Goal: Task Accomplishment & Management: Manage account settings

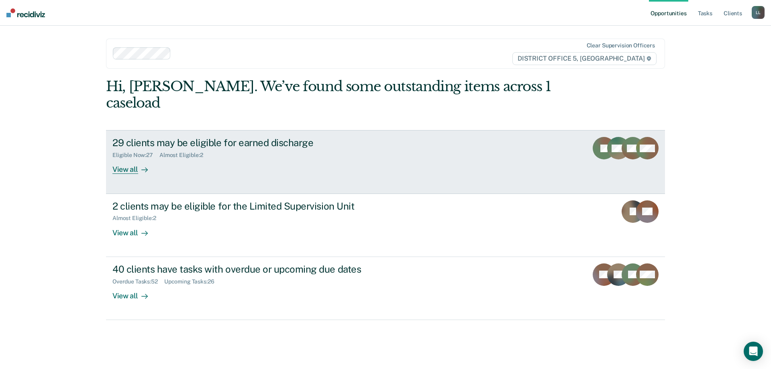
click at [130, 159] on div "View all" at bounding box center [134, 167] width 45 height 16
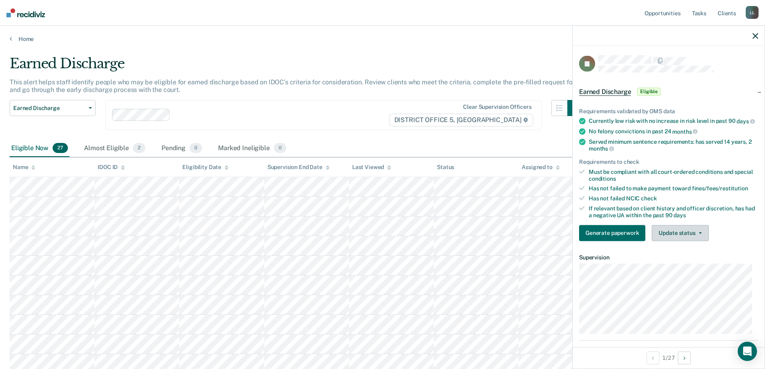
click at [684, 241] on button "Update status" at bounding box center [680, 233] width 57 height 16
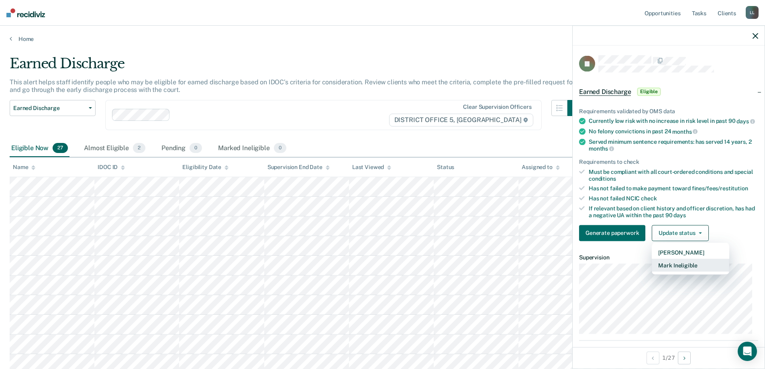
click at [686, 271] on button "Mark Ineligible" at bounding box center [690, 265] width 77 height 13
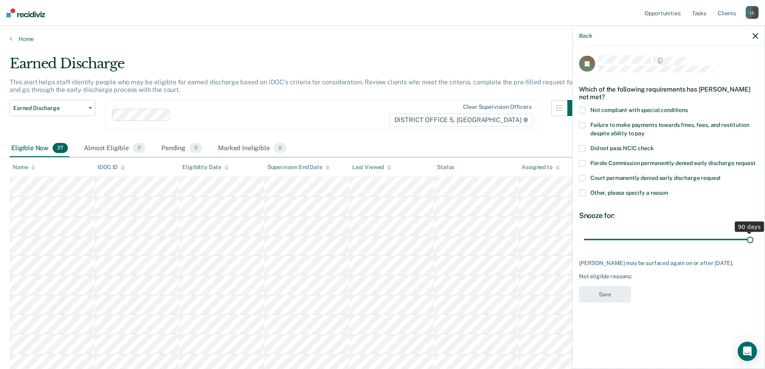
drag, startPoint x: 639, startPoint y: 239, endPoint x: 756, endPoint y: 238, distance: 117.6
type input "90"
click at [753, 238] on input "range" at bounding box center [668, 239] width 169 height 14
click at [582, 192] on span at bounding box center [582, 193] width 6 height 6
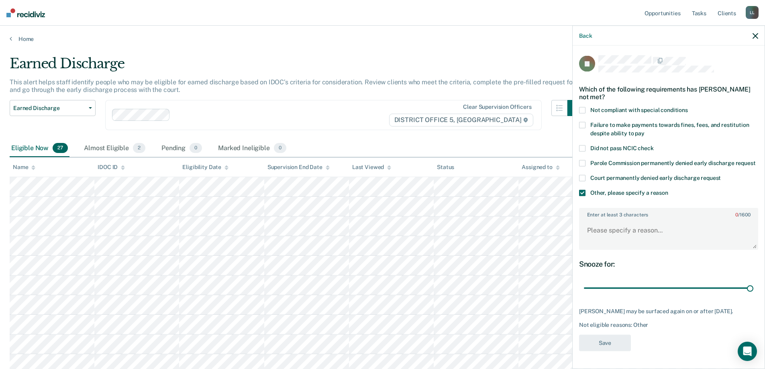
click at [583, 161] on span at bounding box center [582, 163] width 6 height 6
click at [583, 196] on span at bounding box center [582, 193] width 6 height 6
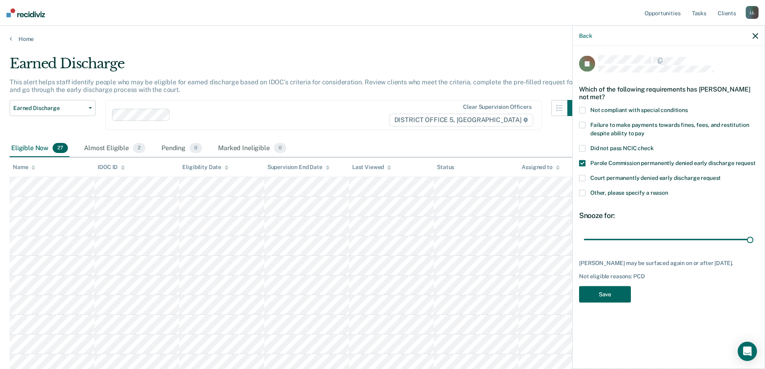
click at [607, 301] on button "Save" at bounding box center [605, 294] width 52 height 16
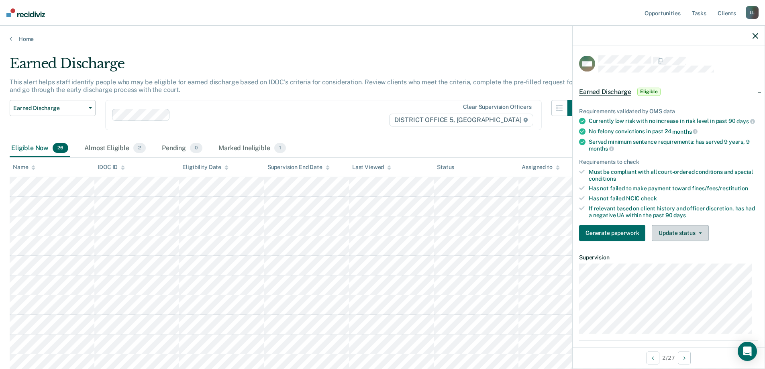
click at [684, 240] on button "Update status" at bounding box center [680, 233] width 57 height 16
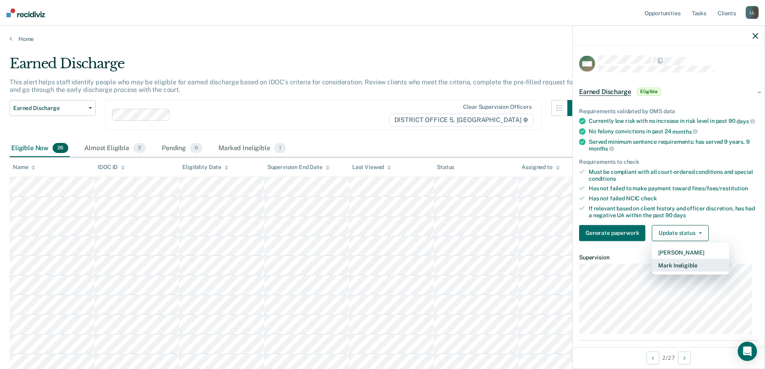
click at [685, 270] on button "Mark Ineligible" at bounding box center [690, 265] width 77 height 13
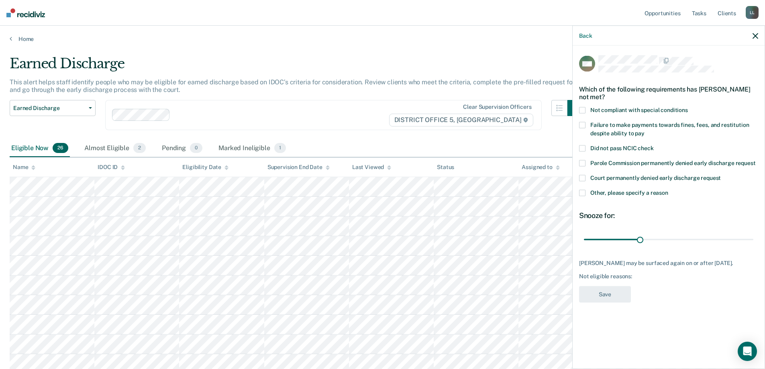
click at [580, 193] on span at bounding box center [582, 193] width 6 height 6
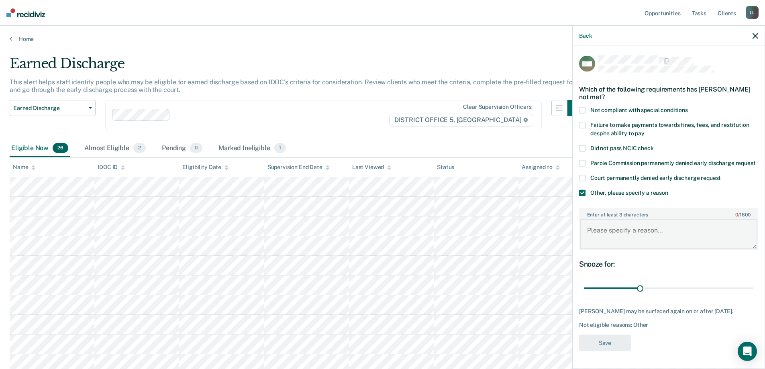
click at [596, 242] on textarea "Enter at least 3 characters 0 / 1600" at bounding box center [668, 234] width 177 height 30
drag, startPoint x: 628, startPoint y: 239, endPoint x: 582, endPoint y: 242, distance: 46.3
click at [582, 242] on textarea "SO not eligible" at bounding box center [668, 234] width 177 height 30
type textarea "SO not eligible"
click at [654, 268] on div "Snooze for:" at bounding box center [668, 263] width 179 height 9
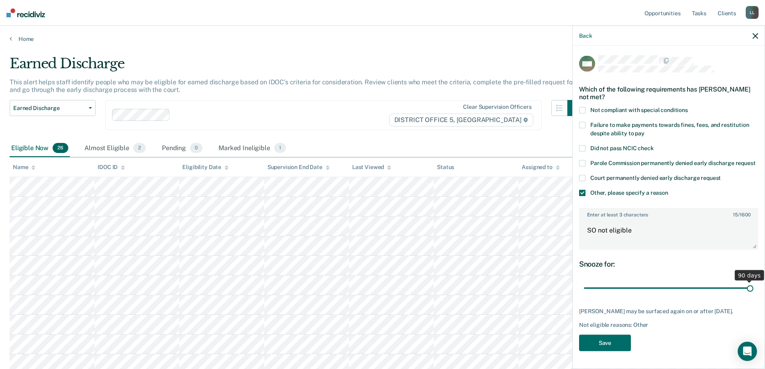
drag, startPoint x: 636, startPoint y: 295, endPoint x: 751, endPoint y: 296, distance: 114.8
type input "90"
click at [751, 295] on input "range" at bounding box center [668, 288] width 169 height 14
click at [609, 351] on button "Save" at bounding box center [605, 342] width 52 height 16
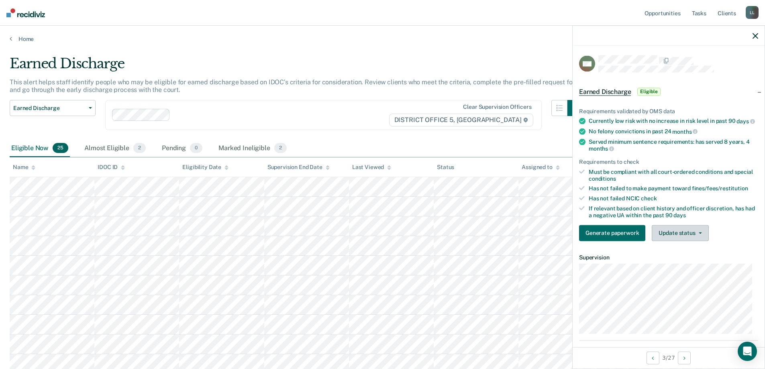
click at [678, 235] on button "Update status" at bounding box center [680, 233] width 57 height 16
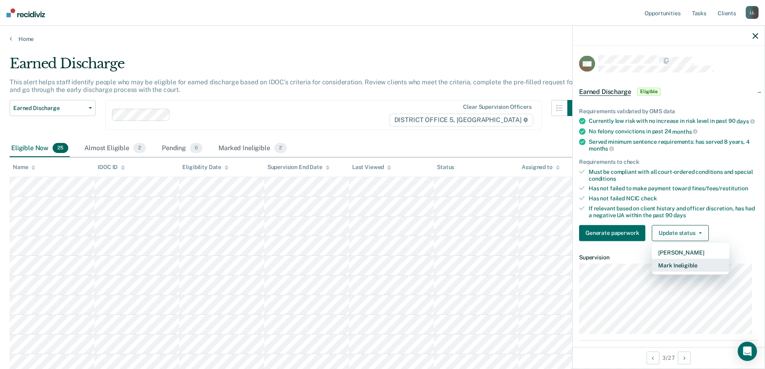
click at [680, 270] on button "Mark Ineligible" at bounding box center [690, 265] width 77 height 13
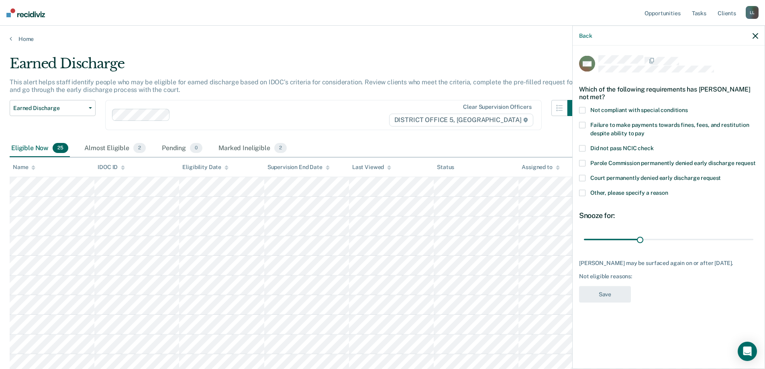
click at [583, 194] on span at bounding box center [582, 193] width 6 height 6
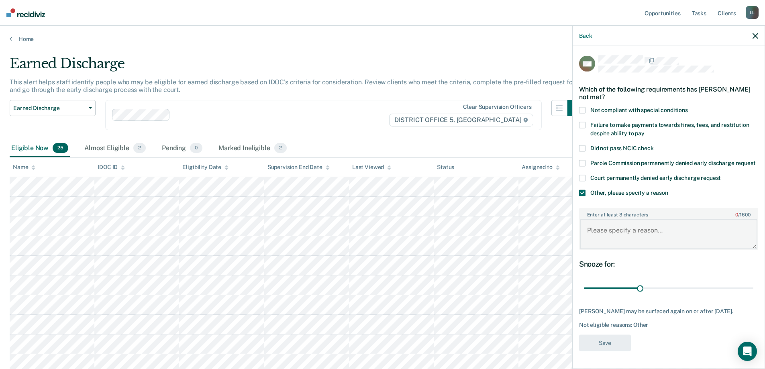
click at [630, 234] on textarea "Enter at least 3 characters 0 / 1600" at bounding box center [668, 234] width 177 height 30
paste textarea "SO not eligible"
type textarea "SO not eligible"
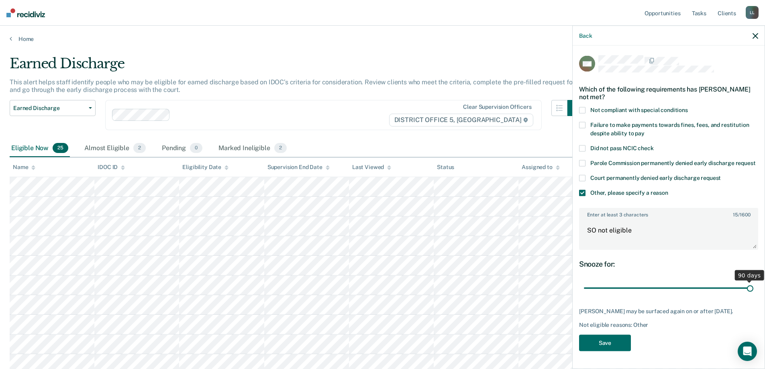
drag, startPoint x: 640, startPoint y: 288, endPoint x: 757, endPoint y: 288, distance: 117.2
type input "90"
click at [753, 288] on input "range" at bounding box center [668, 288] width 169 height 14
click at [603, 340] on button "Save" at bounding box center [605, 342] width 52 height 16
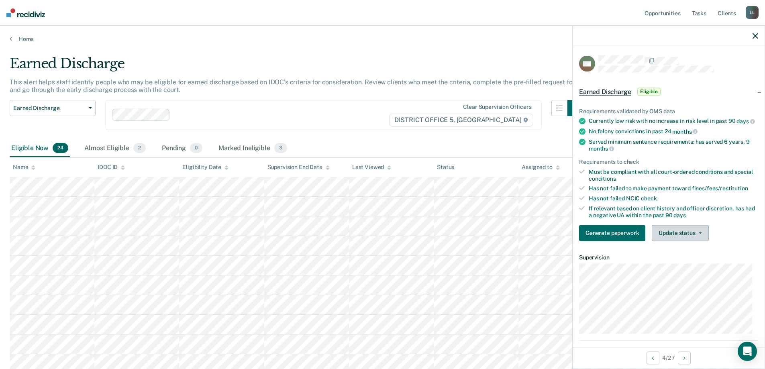
click at [684, 240] on button "Update status" at bounding box center [680, 233] width 57 height 16
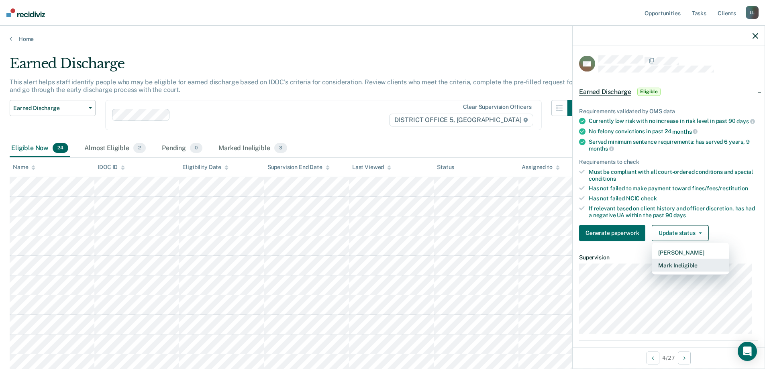
click at [686, 269] on button "Mark Ineligible" at bounding box center [690, 265] width 77 height 13
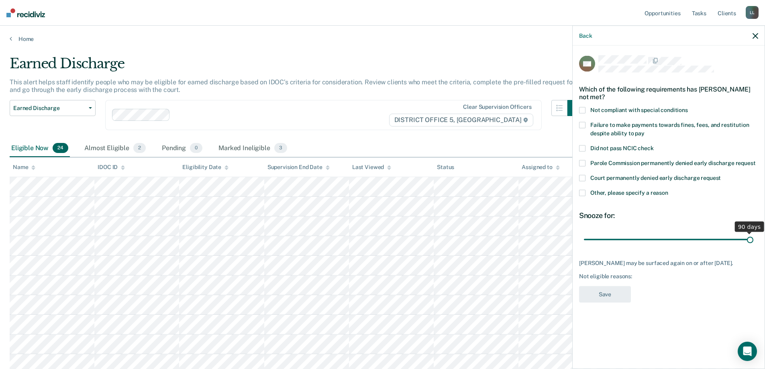
drag, startPoint x: 640, startPoint y: 238, endPoint x: 756, endPoint y: 240, distance: 116.0
type input "90"
click at [753, 240] on input "range" at bounding box center [668, 239] width 169 height 14
click at [583, 191] on span at bounding box center [582, 193] width 6 height 6
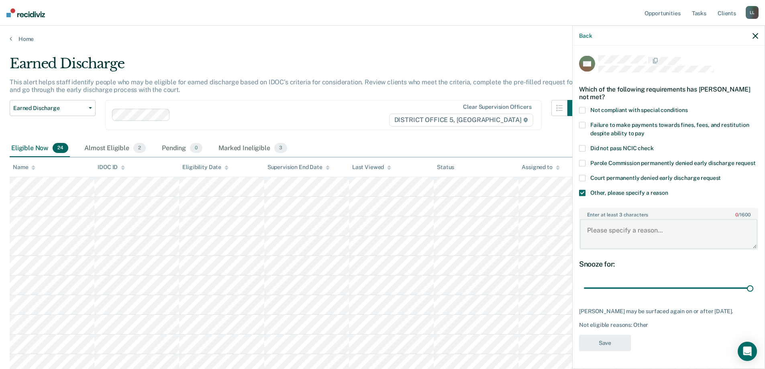
click at [606, 239] on textarea "Enter at least 3 characters 0 / 1600" at bounding box center [668, 234] width 177 height 30
type textarea "Supervision complete"
click at [614, 351] on button "Save" at bounding box center [605, 342] width 52 height 16
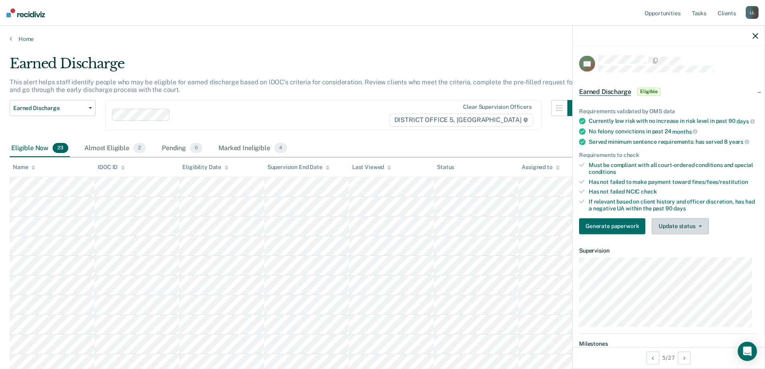
click at [669, 232] on button "Update status" at bounding box center [680, 226] width 57 height 16
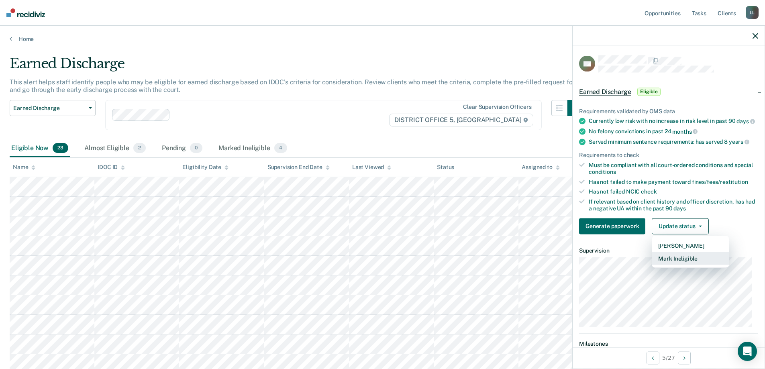
click at [683, 262] on button "Mark Ineligible" at bounding box center [690, 258] width 77 height 13
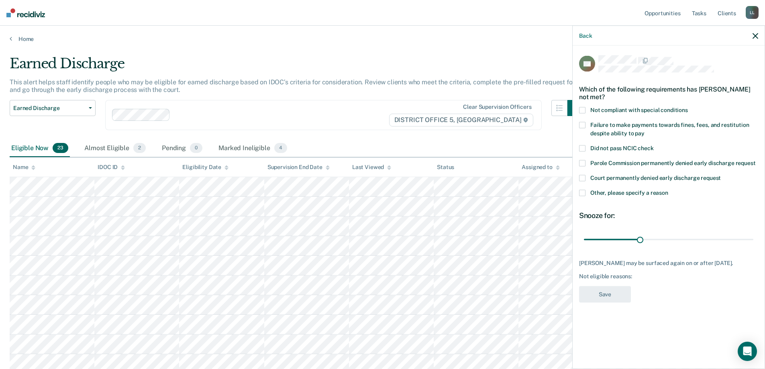
click at [583, 161] on span at bounding box center [582, 163] width 6 height 6
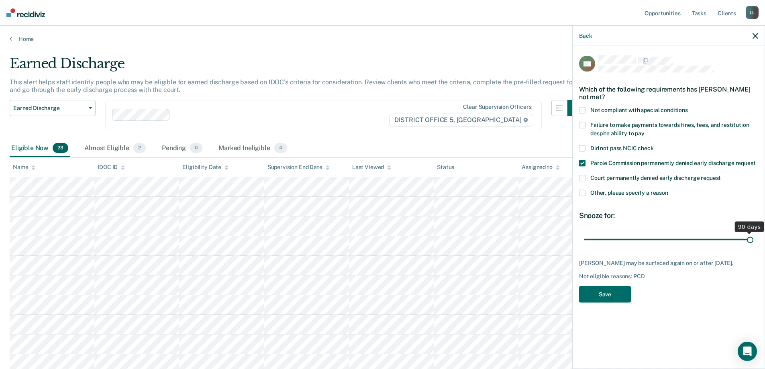
drag, startPoint x: 639, startPoint y: 238, endPoint x: 762, endPoint y: 239, distance: 122.9
type input "90"
click at [753, 239] on input "range" at bounding box center [668, 239] width 169 height 14
click at [606, 293] on button "Save" at bounding box center [605, 294] width 52 height 16
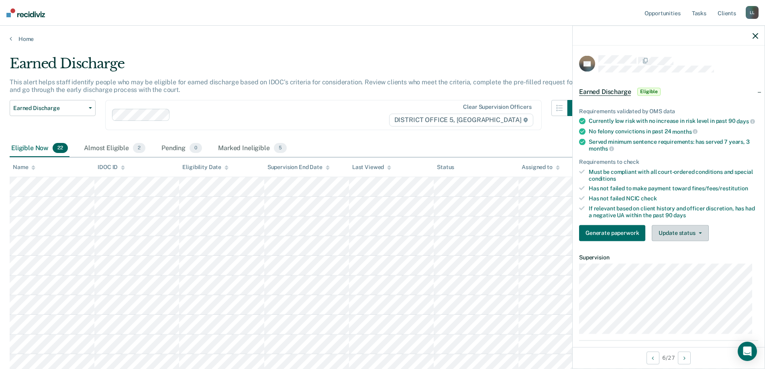
click at [682, 238] on button "Update status" at bounding box center [680, 233] width 57 height 16
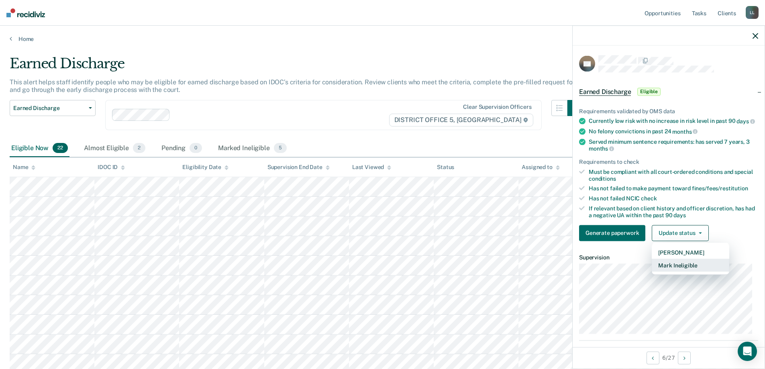
click at [684, 271] on button "Mark Ineligible" at bounding box center [690, 265] width 77 height 13
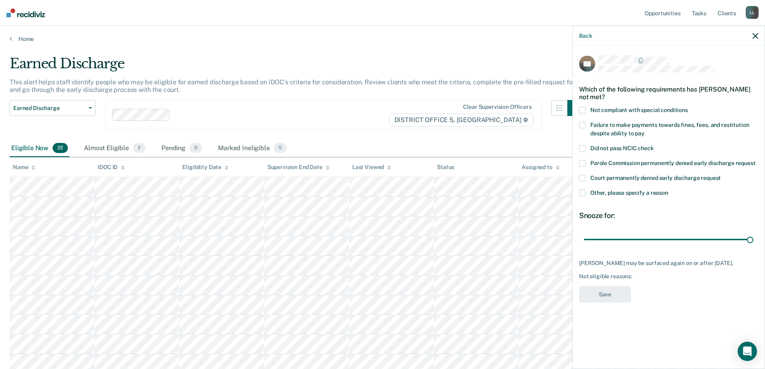
drag, startPoint x: 639, startPoint y: 231, endPoint x: 754, endPoint y: 232, distance: 114.4
type input "90"
click at [753, 232] on input "range" at bounding box center [668, 239] width 169 height 14
click at [581, 190] on span at bounding box center [582, 193] width 6 height 6
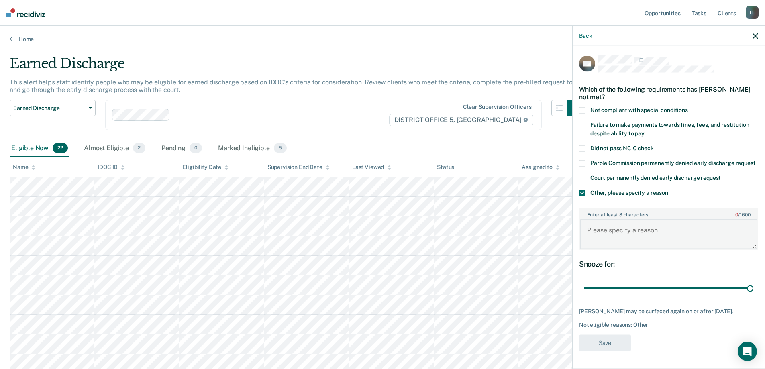
click at [603, 224] on textarea "Enter at least 3 characters 0 / 1600" at bounding box center [668, 234] width 177 height 30
paste textarea "SO not eligible"
type textarea "SO not eligible"
click at [612, 336] on button "Save" at bounding box center [605, 342] width 52 height 16
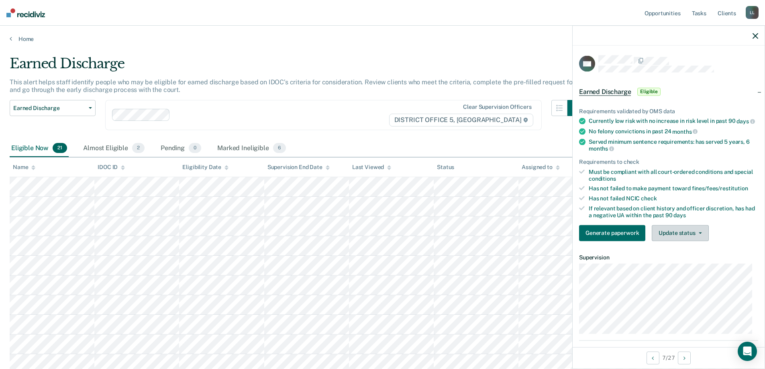
click at [680, 239] on button "Update status" at bounding box center [680, 233] width 57 height 16
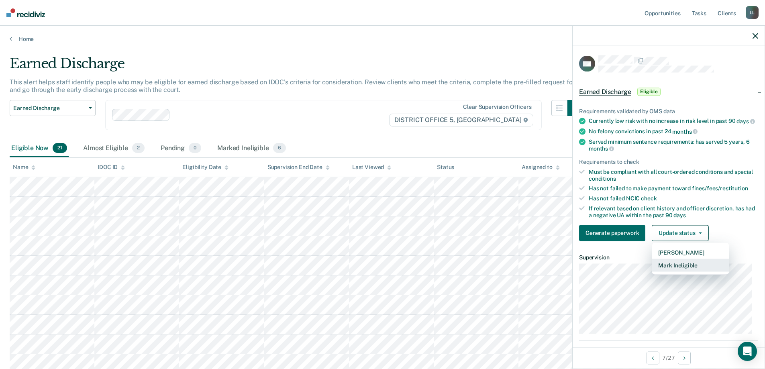
click at [682, 269] on button "Mark Ineligible" at bounding box center [690, 265] width 77 height 13
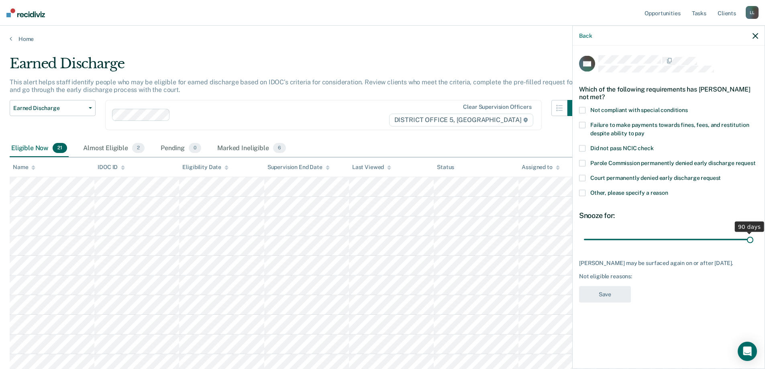
drag, startPoint x: 639, startPoint y: 237, endPoint x: 763, endPoint y: 242, distance: 123.8
type input "90"
click at [753, 242] on input "range" at bounding box center [668, 239] width 169 height 14
click at [582, 190] on span at bounding box center [582, 193] width 6 height 6
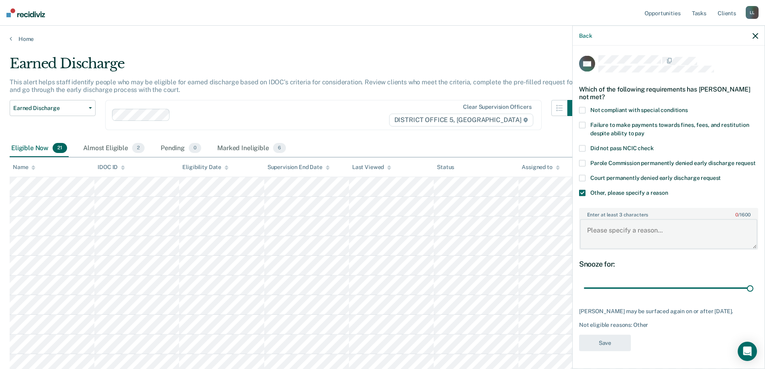
click at [609, 241] on textarea "Enter at least 3 characters 0 / 1600" at bounding box center [668, 234] width 177 height 30
type textarea "Court denied within the last 12 months"
click at [605, 351] on button "Save" at bounding box center [605, 342] width 52 height 16
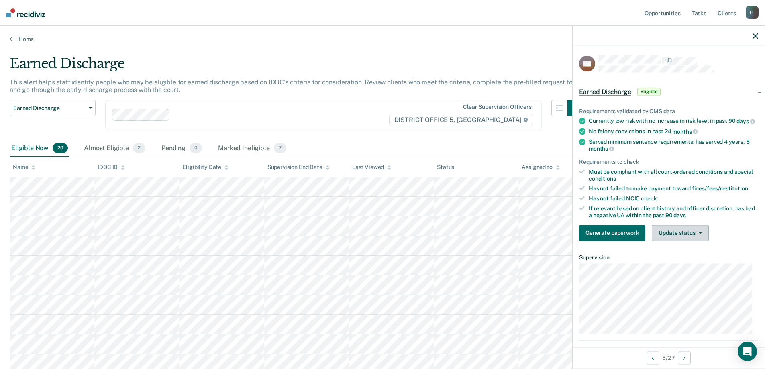
click at [678, 236] on button "Update status" at bounding box center [680, 233] width 57 height 16
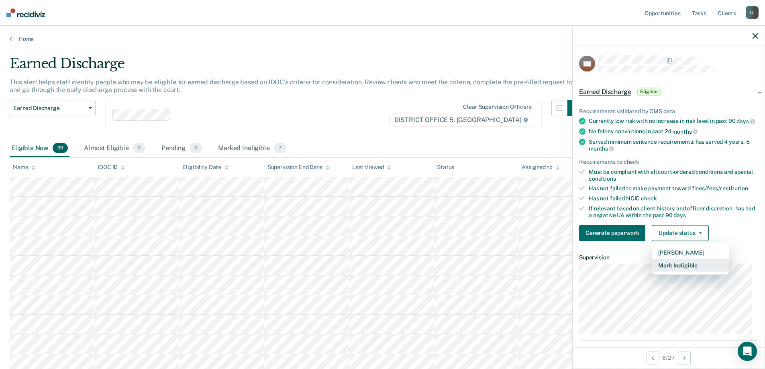
click at [687, 269] on button "Mark Ineligible" at bounding box center [690, 265] width 77 height 13
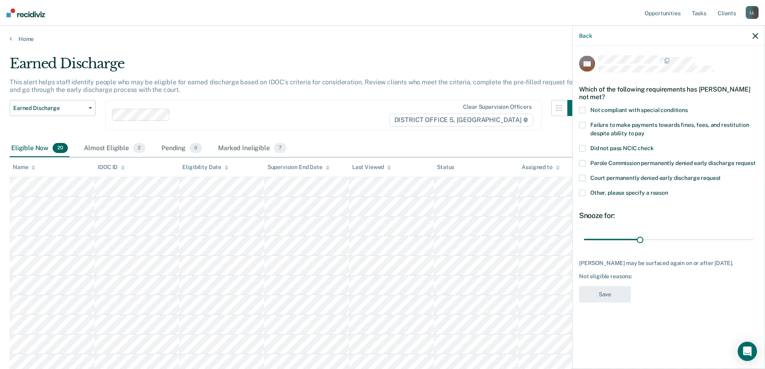
click at [581, 194] on span at bounding box center [582, 193] width 6 height 6
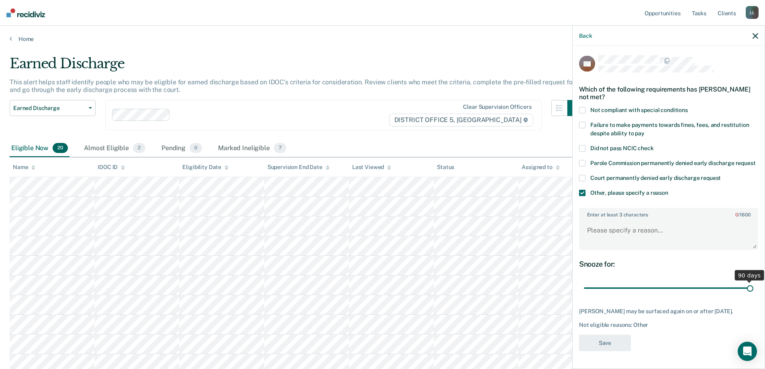
drag, startPoint x: 638, startPoint y: 296, endPoint x: 756, endPoint y: 300, distance: 118.9
type input "90"
click at [753, 295] on input "range" at bounding box center [668, 288] width 169 height 14
click at [617, 234] on textarea "Enter at least 3 characters 0 / 1600" at bounding box center [668, 234] width 177 height 30
paste textarea "SO not eligible"
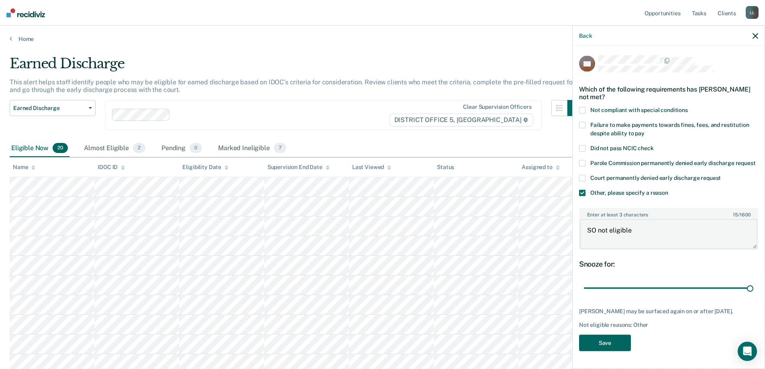
type textarea "SO not eligible"
click at [603, 351] on button "Save" at bounding box center [605, 342] width 52 height 16
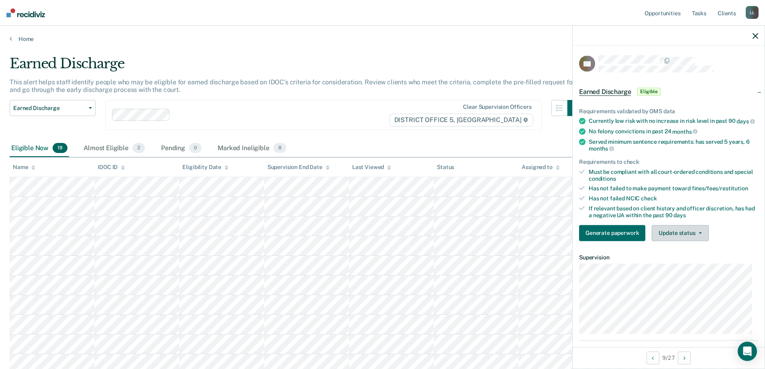
click at [672, 234] on button "Update status" at bounding box center [680, 233] width 57 height 16
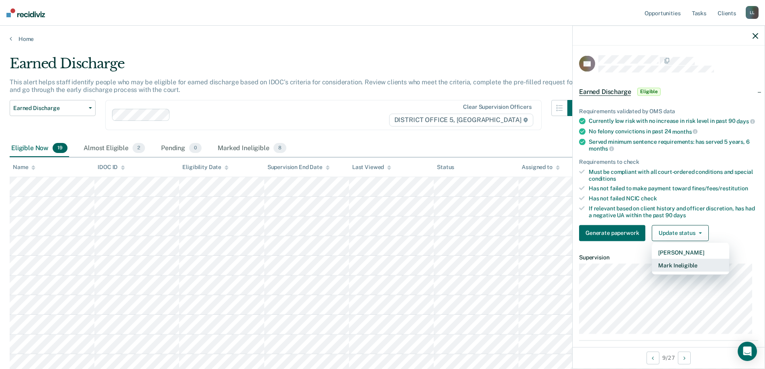
click at [685, 271] on button "Mark Ineligible" at bounding box center [690, 265] width 77 height 13
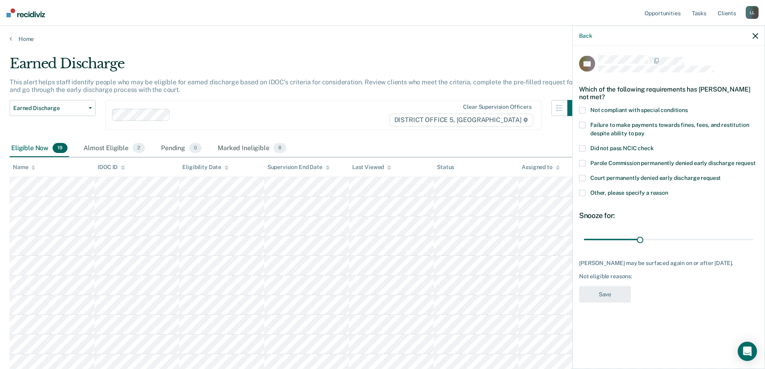
click at [581, 192] on span at bounding box center [582, 193] width 6 height 6
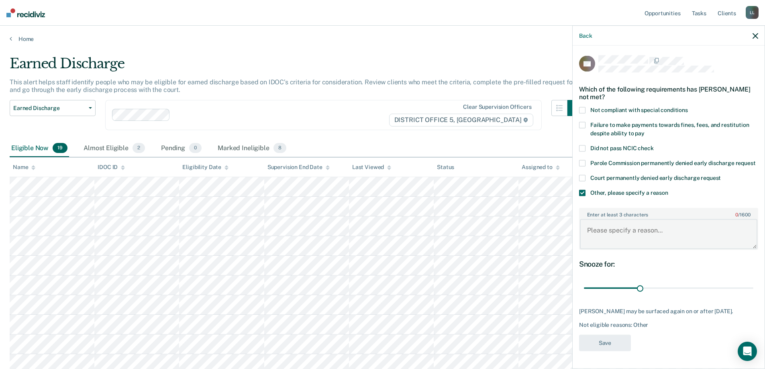
click at [622, 239] on textarea "Enter at least 3 characters 0 / 1600" at bounding box center [668, 234] width 177 height 30
paste textarea "SO not eligible"
type textarea "SO not eligible"
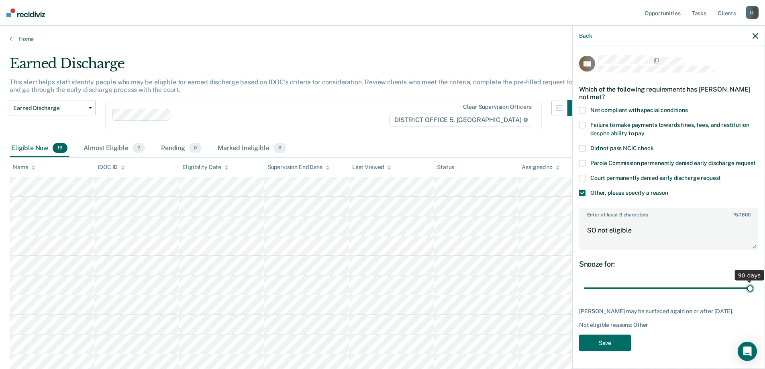
drag, startPoint x: 646, startPoint y: 297, endPoint x: 750, endPoint y: 296, distance: 104.0
type input "90"
click at [750, 295] on input "range" at bounding box center [668, 288] width 169 height 14
click at [598, 351] on button "Save" at bounding box center [605, 342] width 52 height 16
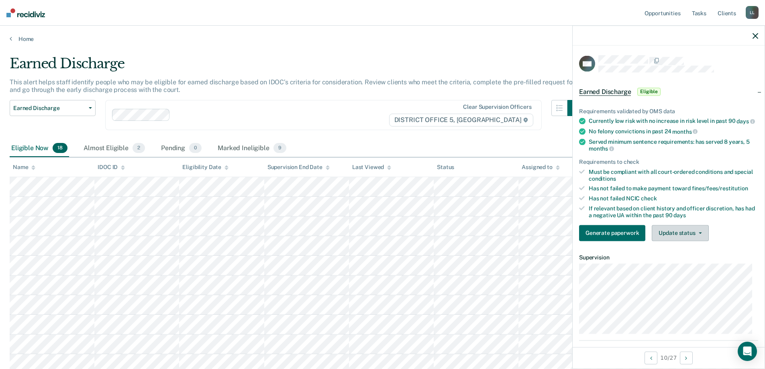
click at [683, 237] on button "Update status" at bounding box center [680, 233] width 57 height 16
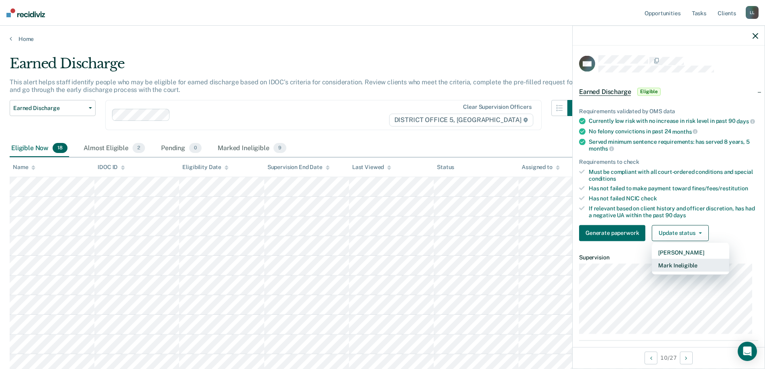
click at [687, 270] on button "Mark Ineligible" at bounding box center [690, 265] width 77 height 13
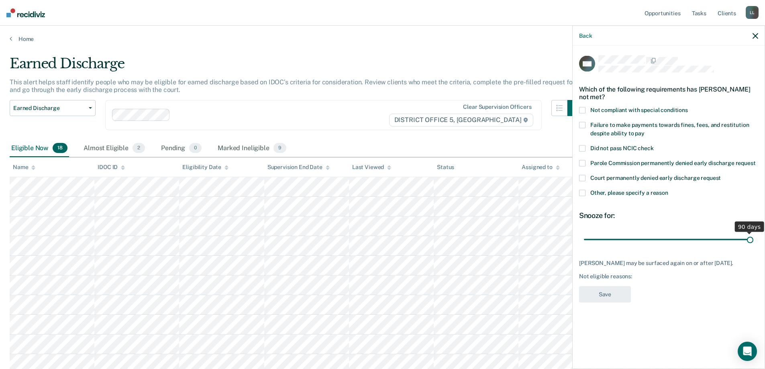
drag, startPoint x: 641, startPoint y: 237, endPoint x: 755, endPoint y: 242, distance: 114.1
type input "90"
click at [753, 242] on input "range" at bounding box center [668, 239] width 169 height 14
click at [581, 190] on span at bounding box center [582, 193] width 6 height 6
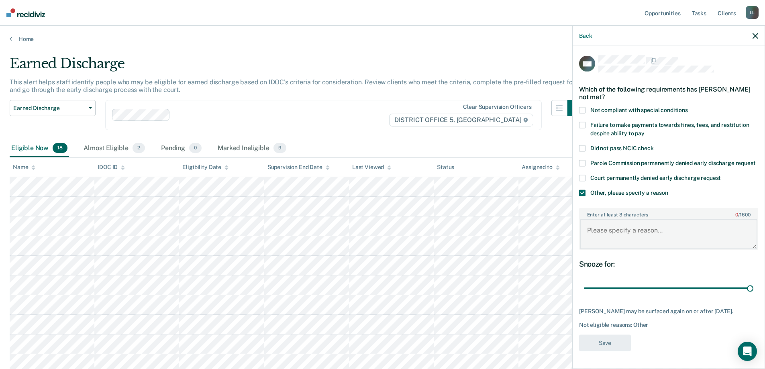
click at [605, 233] on textarea "Enter at least 3 characters 0 / 1600" at bounding box center [668, 234] width 177 height 30
paste textarea "SO not eligible"
type textarea "SO not eligible"
click at [600, 337] on button "Save" at bounding box center [605, 342] width 52 height 16
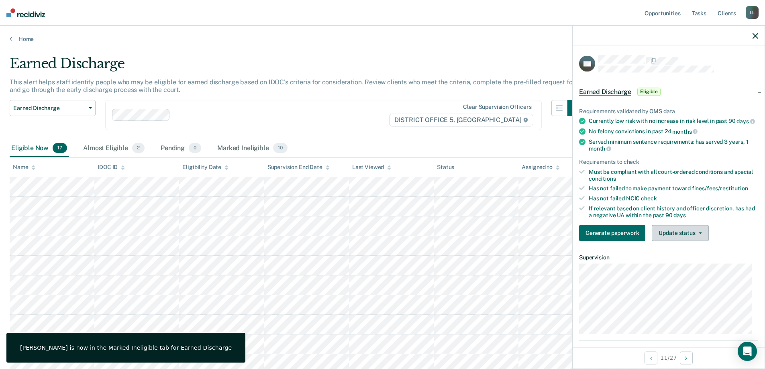
click at [684, 238] on button "Update status" at bounding box center [680, 233] width 57 height 16
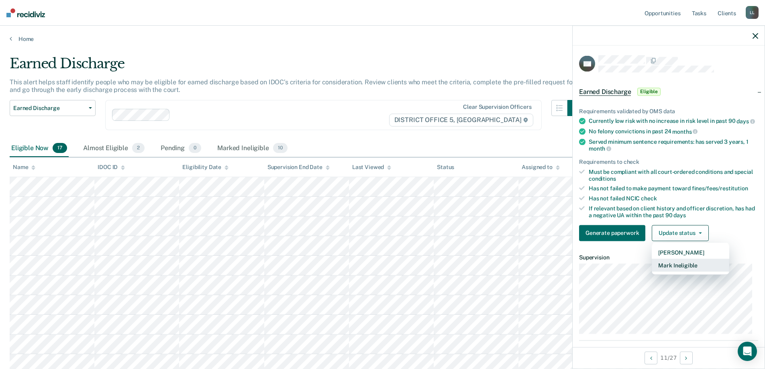
click at [691, 270] on button "Mark Ineligible" at bounding box center [690, 265] width 77 height 13
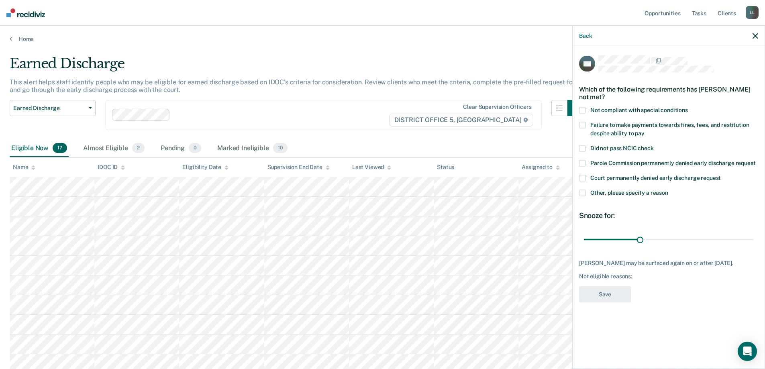
click at [583, 191] on span at bounding box center [582, 193] width 6 height 6
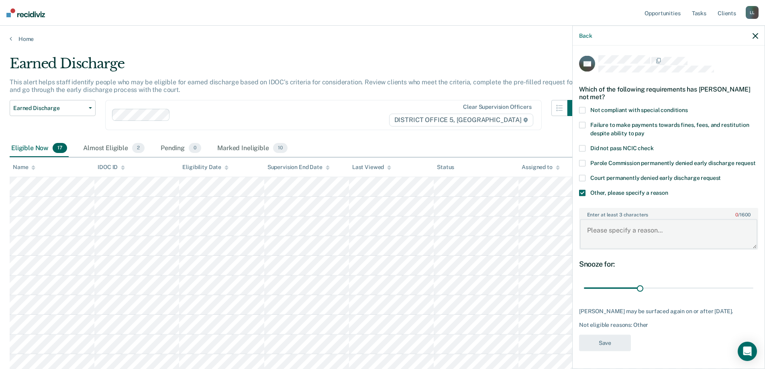
click at [629, 234] on textarea "Enter at least 3 characters 0 / 1600" at bounding box center [668, 234] width 177 height 30
paste textarea "SO not eligible"
type textarea "SO not eligible"
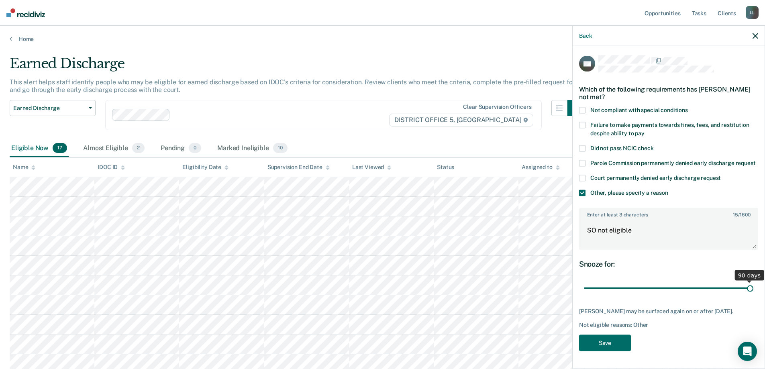
drag, startPoint x: 638, startPoint y: 296, endPoint x: 760, endPoint y: 298, distance: 122.5
type input "90"
click at [753, 295] on input "range" at bounding box center [668, 288] width 169 height 14
click at [604, 351] on button "Save" at bounding box center [605, 342] width 52 height 16
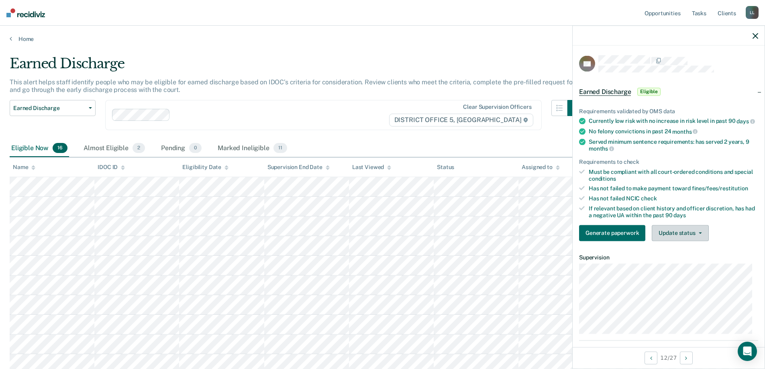
click at [684, 236] on button "Update status" at bounding box center [680, 233] width 57 height 16
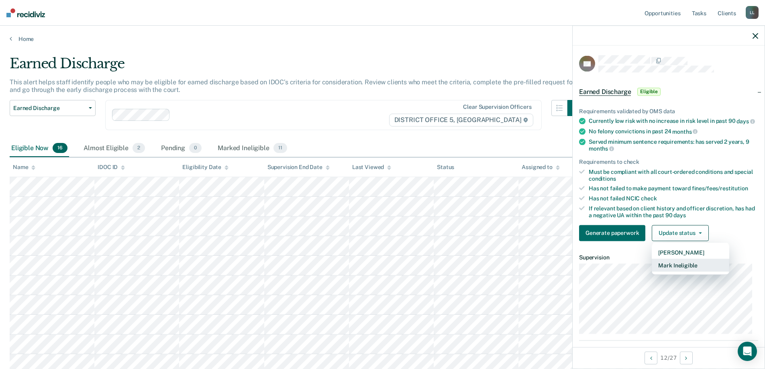
click at [678, 269] on button "Mark Ineligible" at bounding box center [690, 265] width 77 height 13
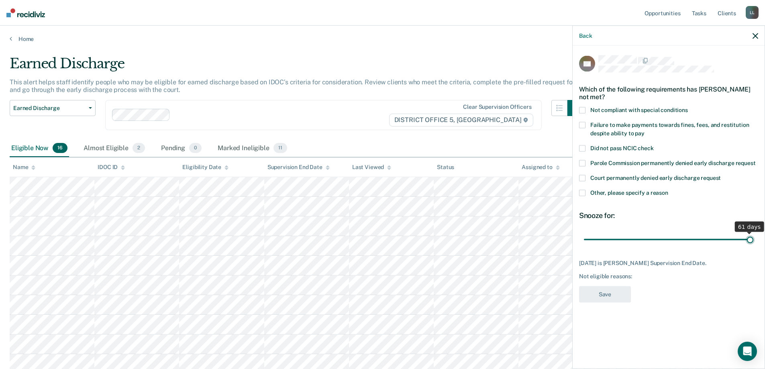
drag, startPoint x: 666, startPoint y: 238, endPoint x: 760, endPoint y: 236, distance: 94.0
type input "61"
click at [753, 236] on input "range" at bounding box center [668, 239] width 169 height 14
click at [583, 192] on span at bounding box center [582, 193] width 6 height 6
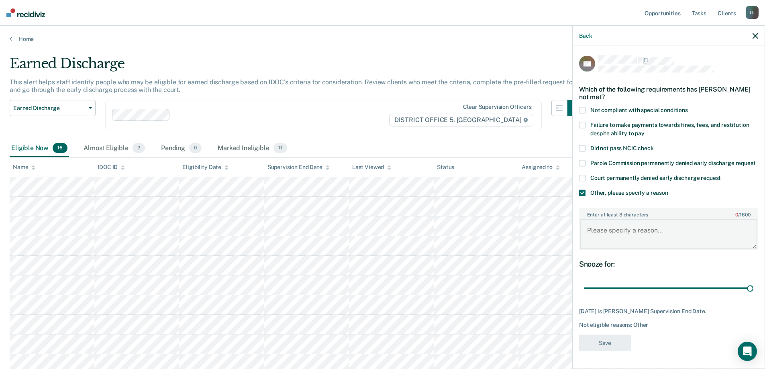
click at [603, 228] on textarea "Enter at least 3 characters 0 / 1600" at bounding box center [668, 234] width 177 height 30
paste textarea "SO not eligible"
type textarea "SO not eligible"
click at [600, 344] on button "Save" at bounding box center [605, 342] width 52 height 16
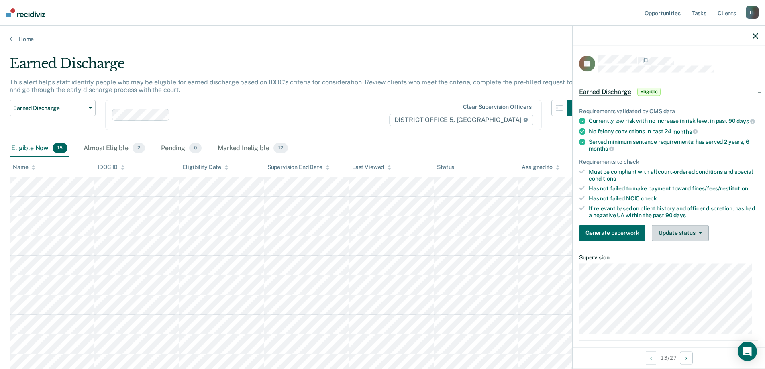
click at [698, 240] on button "Update status" at bounding box center [680, 233] width 57 height 16
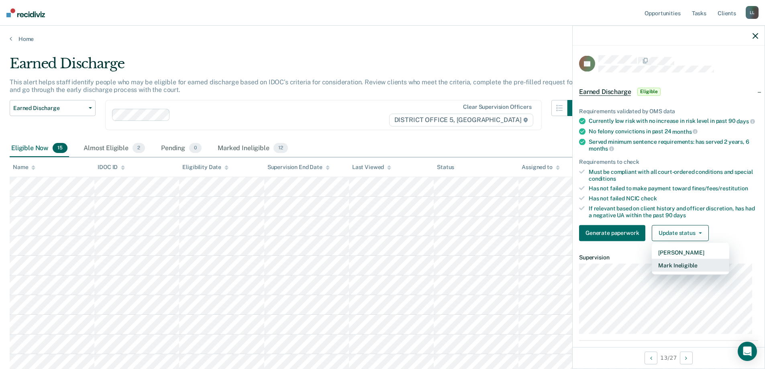
click at [684, 271] on button "Mark Ineligible" at bounding box center [690, 265] width 77 height 13
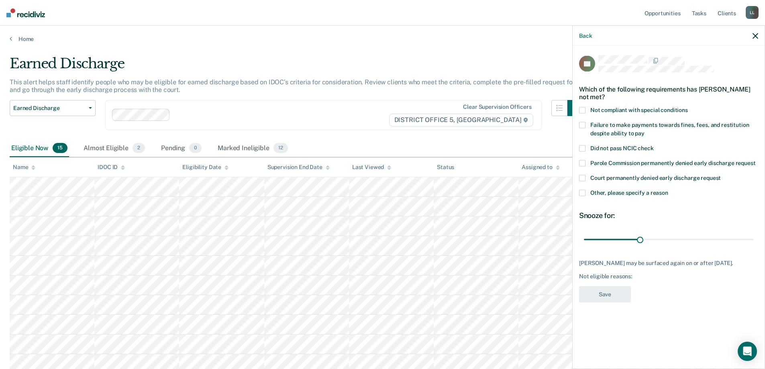
click at [583, 109] on span at bounding box center [582, 110] width 6 height 6
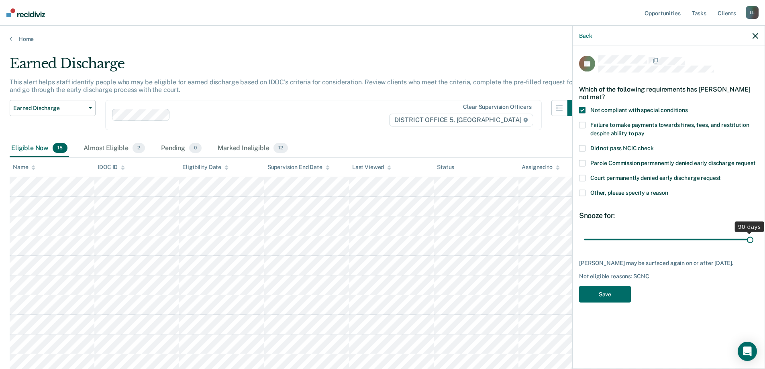
drag, startPoint x: 640, startPoint y: 238, endPoint x: 759, endPoint y: 242, distance: 118.9
type input "90"
click at [753, 241] on input "range" at bounding box center [668, 239] width 169 height 14
click at [592, 295] on button "Save" at bounding box center [605, 294] width 52 height 16
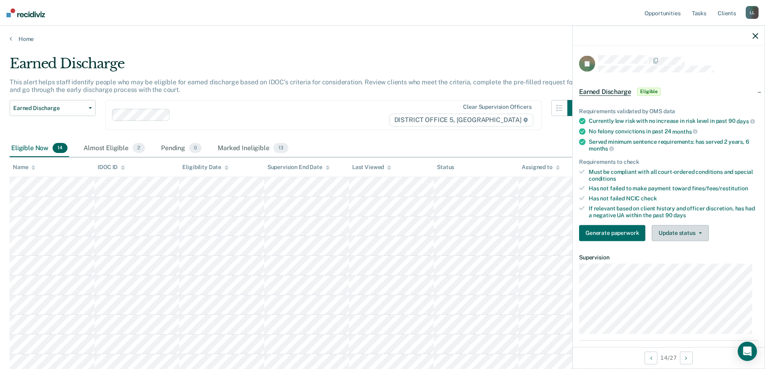
click at [674, 236] on button "Update status" at bounding box center [680, 233] width 57 height 16
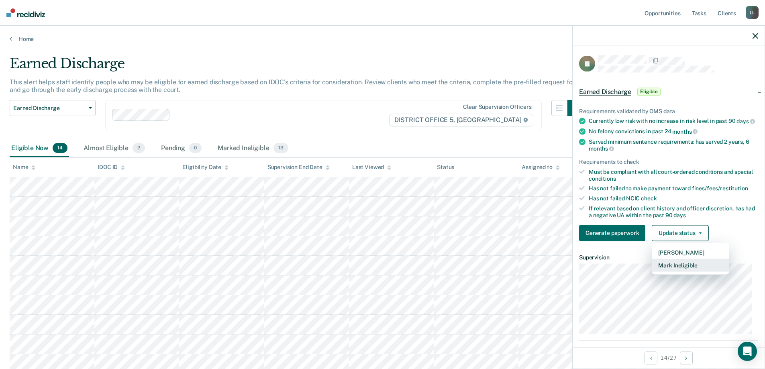
click at [683, 271] on button "Mark Ineligible" at bounding box center [690, 265] width 77 height 13
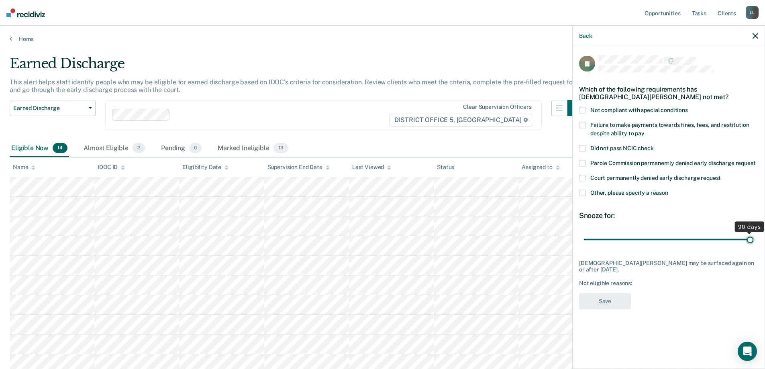
drag, startPoint x: 639, startPoint y: 237, endPoint x: 774, endPoint y: 243, distance: 134.6
type input "90"
click at [753, 243] on input "range" at bounding box center [668, 239] width 169 height 14
click at [581, 192] on span at bounding box center [582, 193] width 6 height 6
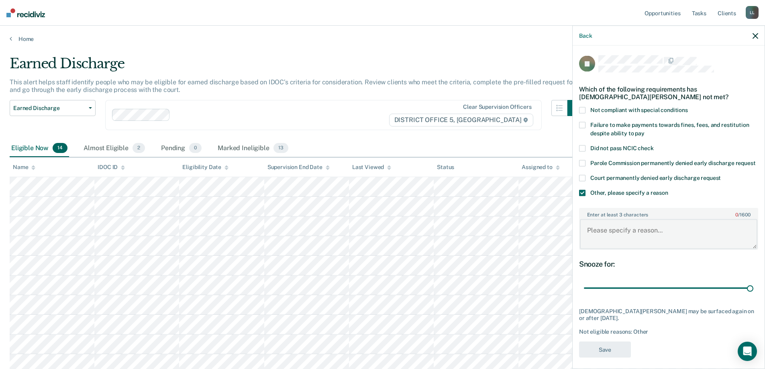
click at [604, 243] on textarea "Enter at least 3 characters 0 / 1600" at bounding box center [668, 234] width 177 height 30
paste textarea "SO not eligible"
type textarea "SO not eligible"
click at [605, 358] on button "Save" at bounding box center [605, 349] width 52 height 16
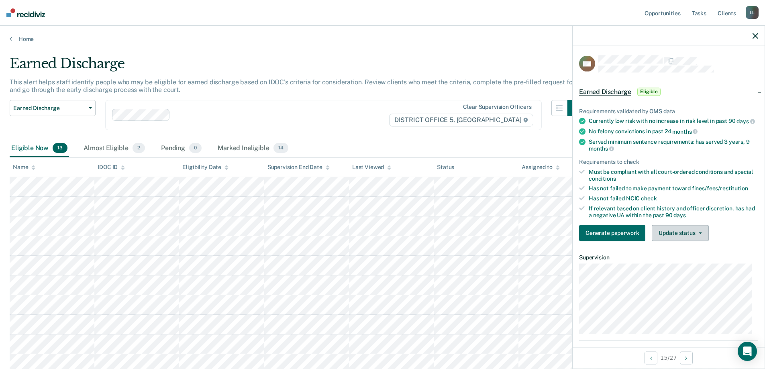
click at [678, 237] on button "Update status" at bounding box center [680, 233] width 57 height 16
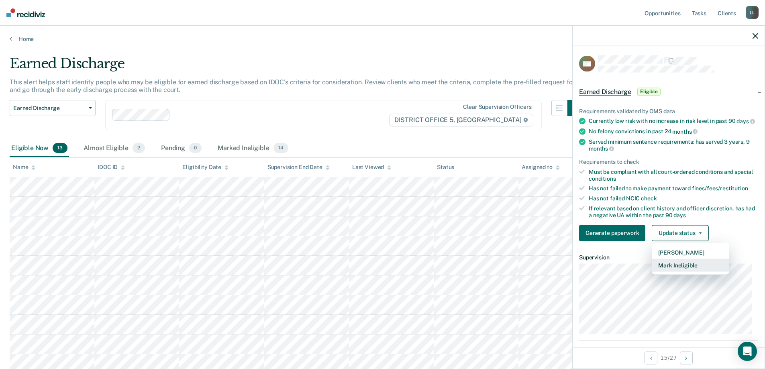
click at [680, 271] on button "Mark Ineligible" at bounding box center [690, 265] width 77 height 13
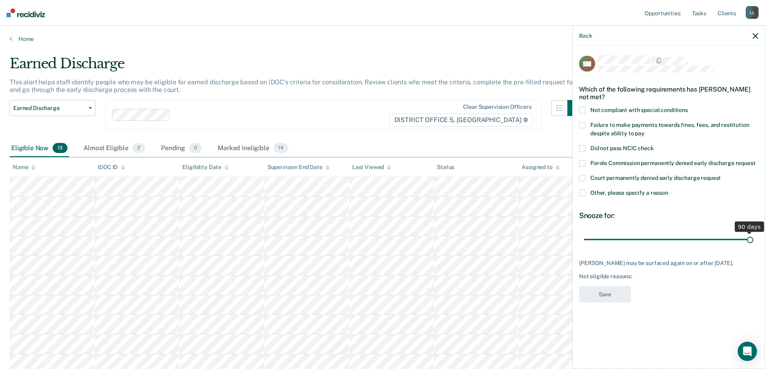
drag, startPoint x: 640, startPoint y: 240, endPoint x: 755, endPoint y: 236, distance: 115.3
type input "90"
click at [753, 236] on input "range" at bounding box center [668, 239] width 169 height 14
click at [581, 192] on span at bounding box center [582, 193] width 6 height 6
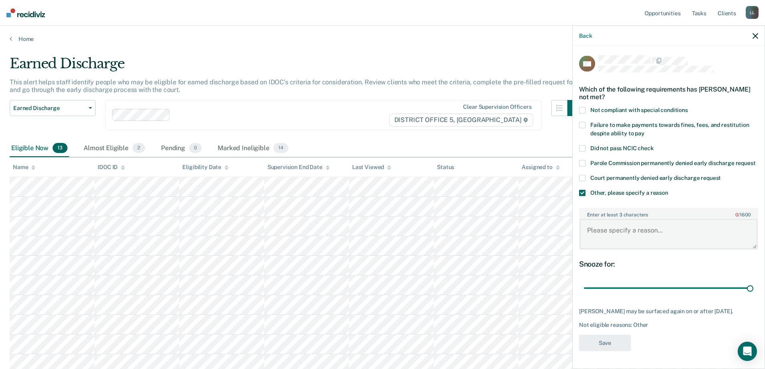
click at [625, 239] on textarea "Enter at least 3 characters 0 / 1600" at bounding box center [668, 234] width 177 height 30
paste textarea "SO not eligible"
type textarea "SO not eligible"
click at [606, 351] on button "Save" at bounding box center [605, 342] width 52 height 16
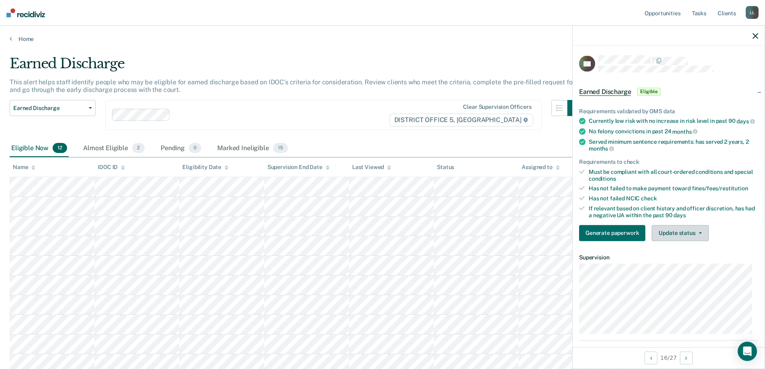
click at [677, 240] on button "Update status" at bounding box center [680, 233] width 57 height 16
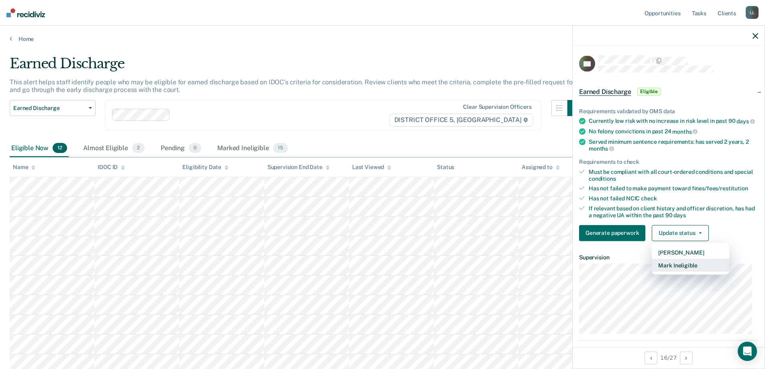
click at [682, 271] on button "Mark Ineligible" at bounding box center [690, 265] width 77 height 13
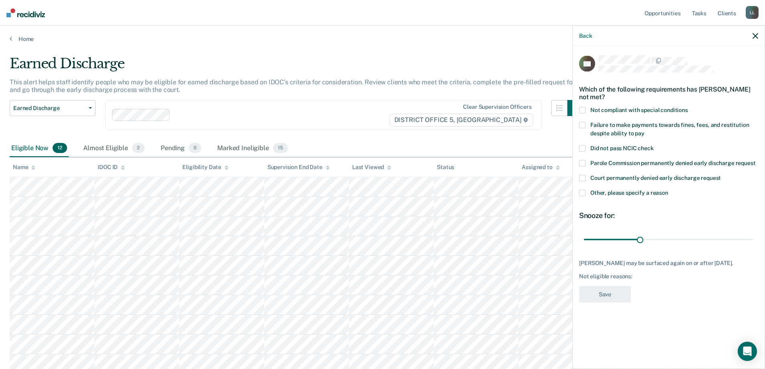
click at [584, 110] on span at bounding box center [582, 110] width 6 height 6
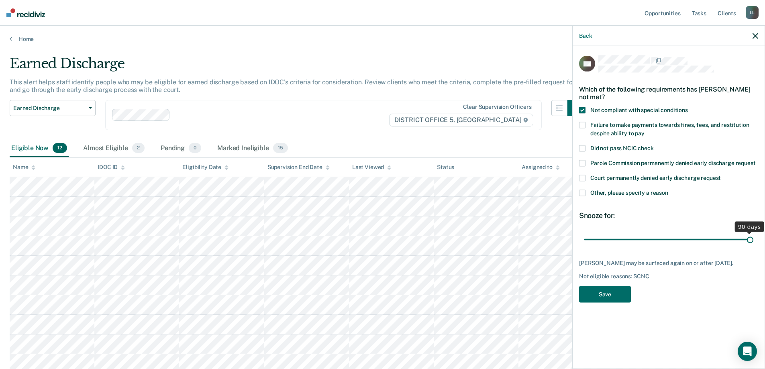
drag, startPoint x: 640, startPoint y: 238, endPoint x: 768, endPoint y: 246, distance: 129.1
type input "90"
click at [753, 246] on input "range" at bounding box center [668, 239] width 169 height 14
click at [608, 303] on button "Save" at bounding box center [605, 294] width 52 height 16
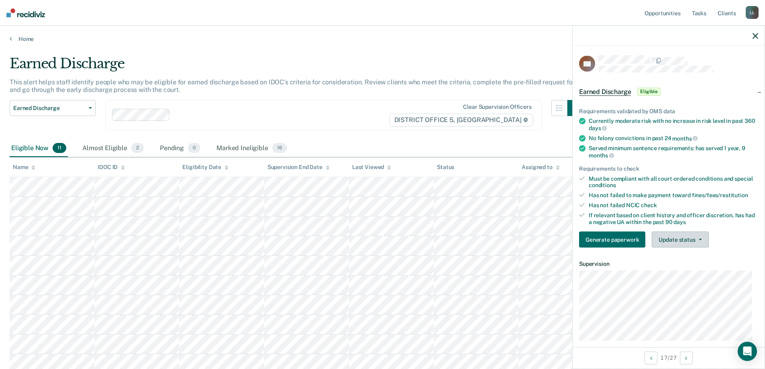
click at [687, 236] on button "Update status" at bounding box center [680, 240] width 57 height 16
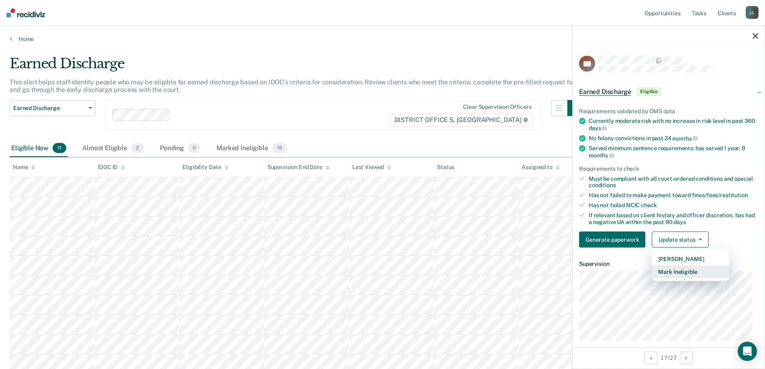
click at [685, 268] on button "Mark Ineligible" at bounding box center [690, 271] width 77 height 13
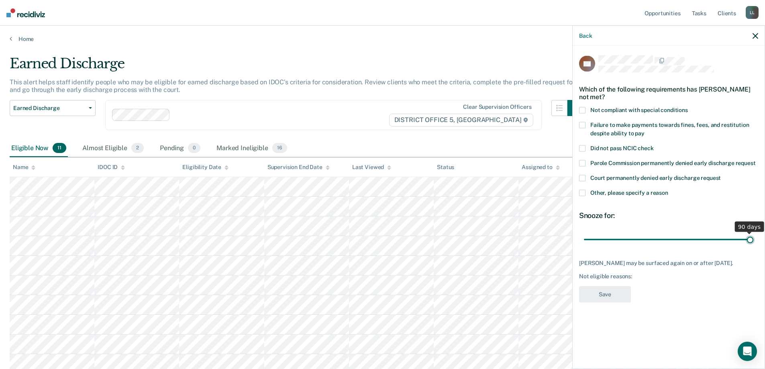
drag, startPoint x: 640, startPoint y: 239, endPoint x: 757, endPoint y: 236, distance: 116.8
type input "90"
click at [753, 236] on input "range" at bounding box center [668, 239] width 169 height 14
click at [585, 192] on span at bounding box center [582, 193] width 6 height 6
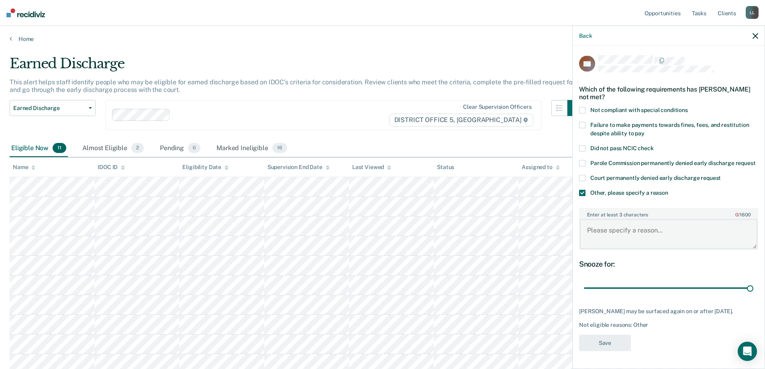
click at [615, 230] on textarea "Enter at least 3 characters 0 / 1600" at bounding box center [668, 234] width 177 height 30
paste textarea "SO not eligible"
type textarea "SO not eligible"
click at [610, 351] on button "Save" at bounding box center [605, 342] width 52 height 16
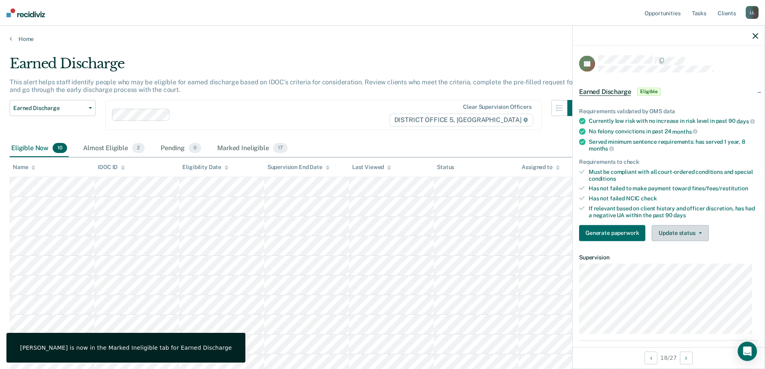
click at [696, 234] on span "button" at bounding box center [698, 233] width 6 height 2
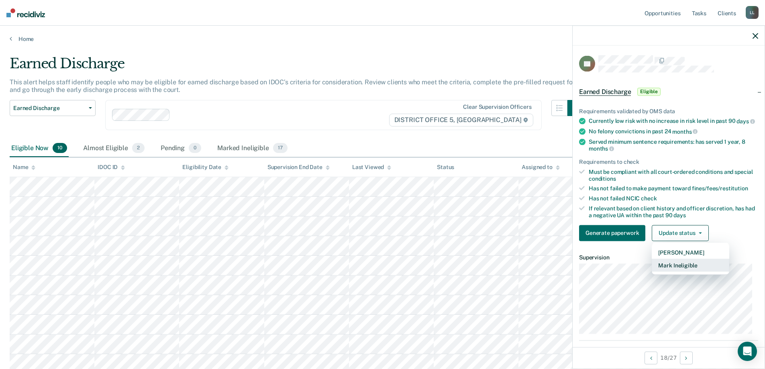
click at [686, 270] on button "Mark Ineligible" at bounding box center [690, 265] width 77 height 13
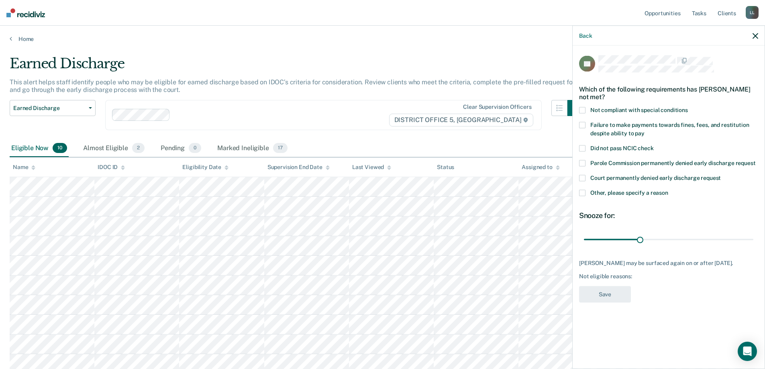
click at [584, 190] on span at bounding box center [582, 193] width 6 height 6
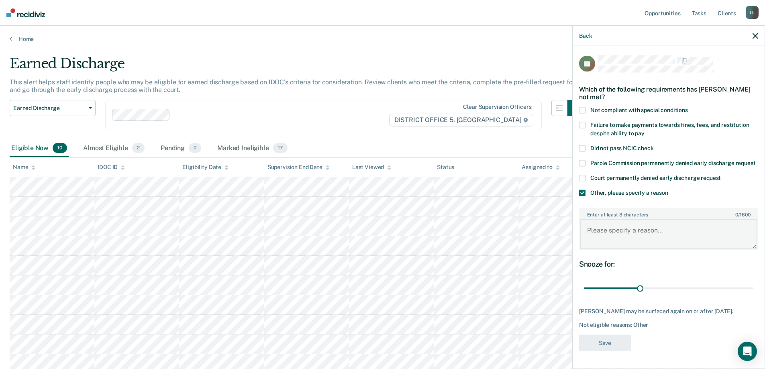
click at [603, 242] on textarea "Enter at least 3 characters 0 / 1600" at bounding box center [668, 234] width 177 height 30
paste textarea "SO not eligible"
type textarea "SO not eligible"
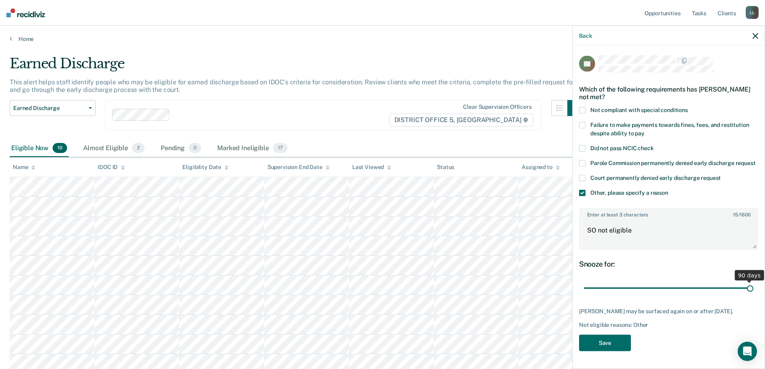
drag, startPoint x: 638, startPoint y: 297, endPoint x: 750, endPoint y: 299, distance: 112.4
type input "90"
click at [750, 295] on input "range" at bounding box center [668, 288] width 169 height 14
click at [614, 351] on button "Save" at bounding box center [605, 342] width 52 height 16
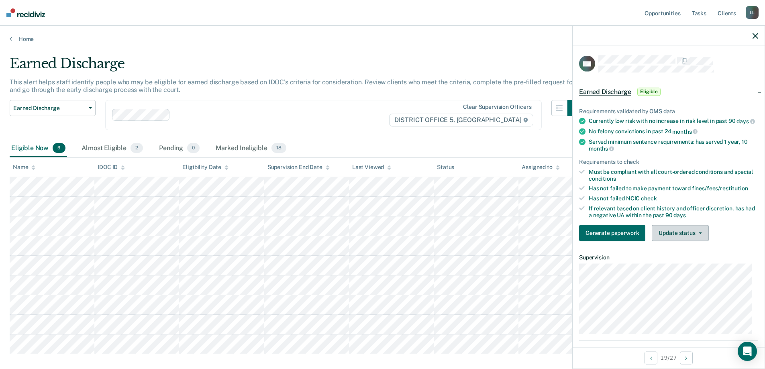
click at [677, 238] on button "Update status" at bounding box center [680, 233] width 57 height 16
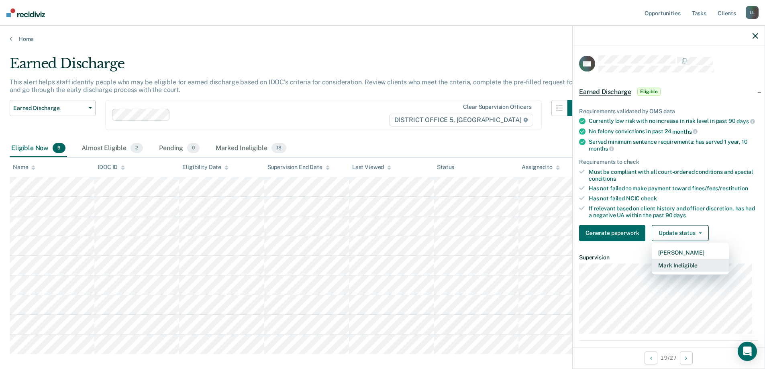
click at [682, 270] on button "Mark Ineligible" at bounding box center [690, 265] width 77 height 13
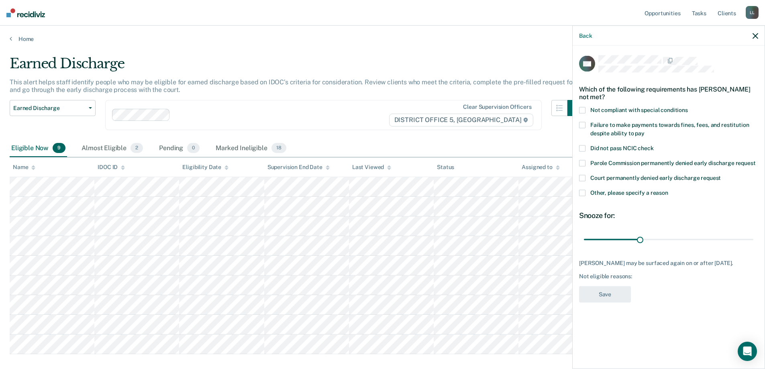
click at [583, 108] on span at bounding box center [582, 110] width 6 height 6
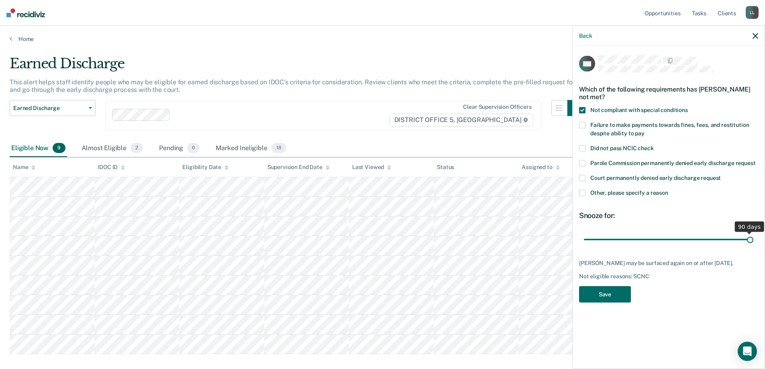
drag, startPoint x: 640, startPoint y: 238, endPoint x: 737, endPoint y: 252, distance: 98.6
type input "90"
click at [753, 241] on input "range" at bounding box center [668, 239] width 169 height 14
click at [597, 301] on button "Save" at bounding box center [605, 294] width 52 height 16
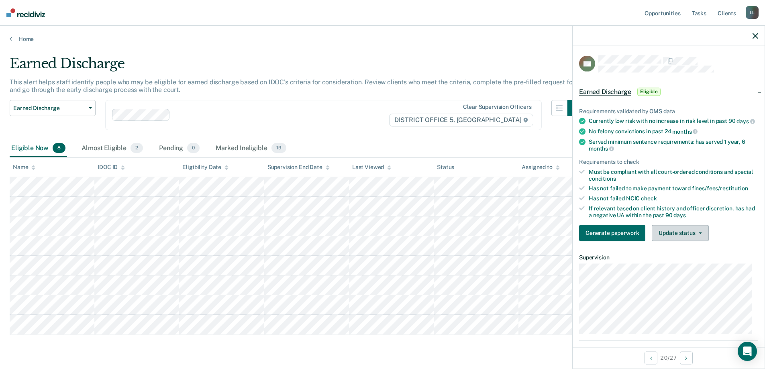
click at [676, 241] on button "Update status" at bounding box center [680, 233] width 57 height 16
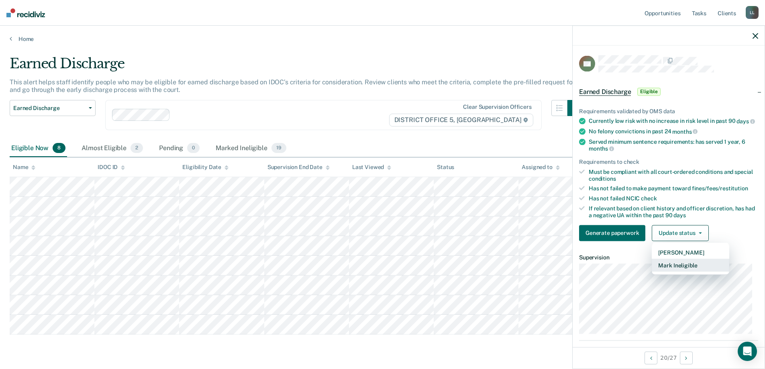
click at [679, 270] on button "Mark Ineligible" at bounding box center [690, 265] width 77 height 13
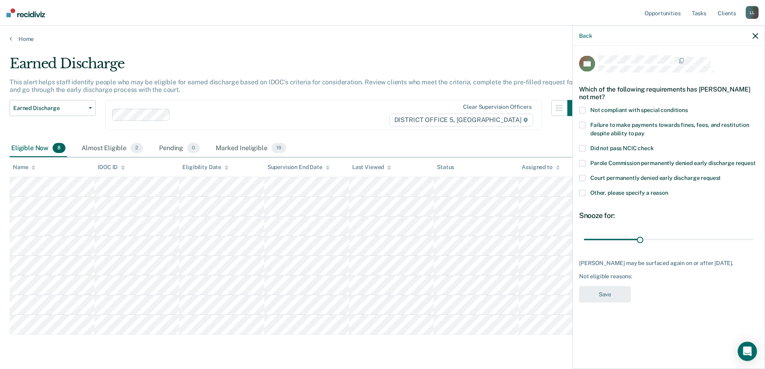
click at [581, 193] on span at bounding box center [582, 193] width 6 height 6
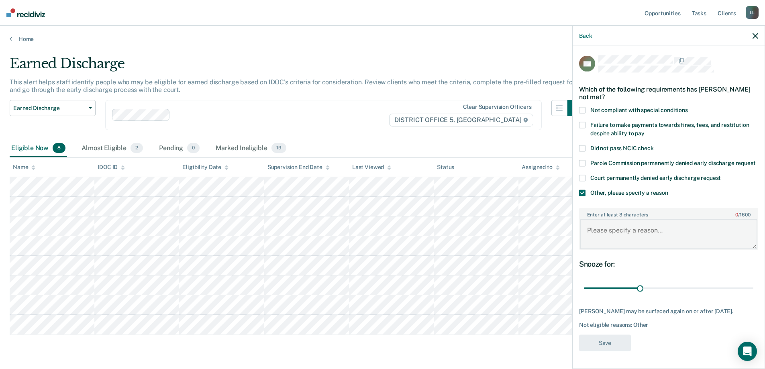
click at [604, 237] on textarea "Enter at least 3 characters 0 / 1600" at bounding box center [668, 234] width 177 height 30
paste textarea "SO not eligible"
type textarea "SO not eligible"
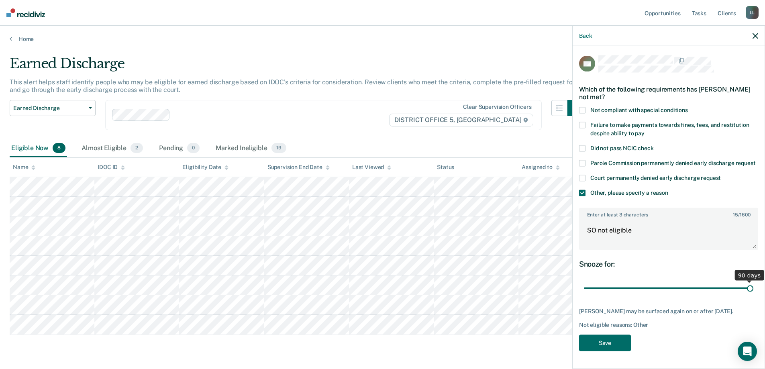
drag, startPoint x: 638, startPoint y: 297, endPoint x: 752, endPoint y: 298, distance: 114.4
type input "90"
click at [752, 295] on input "range" at bounding box center [668, 288] width 169 height 14
click at [612, 351] on button "Save" at bounding box center [605, 342] width 52 height 16
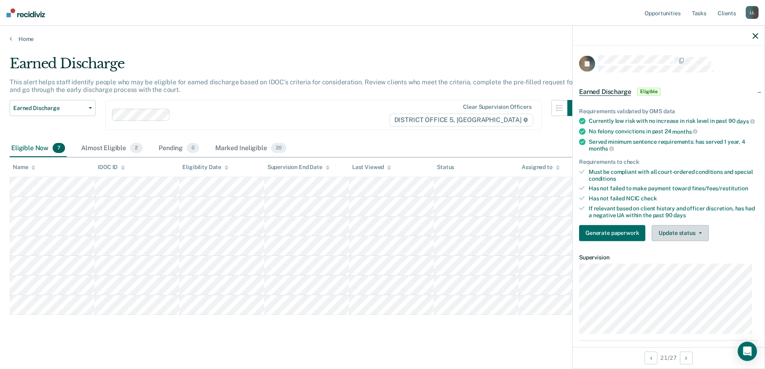
click at [684, 234] on button "Update status" at bounding box center [680, 233] width 57 height 16
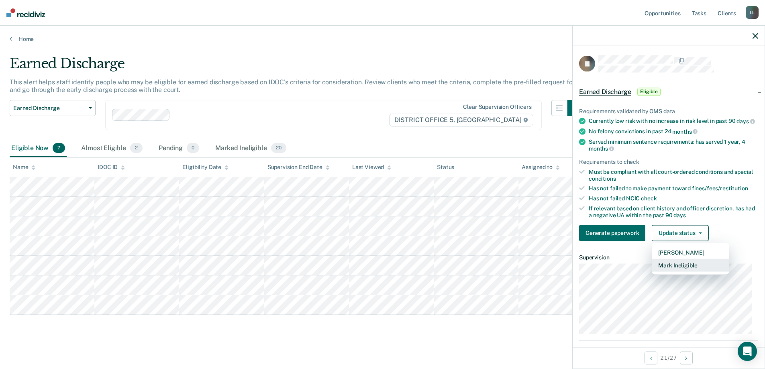
click at [690, 271] on button "Mark Ineligible" at bounding box center [690, 265] width 77 height 13
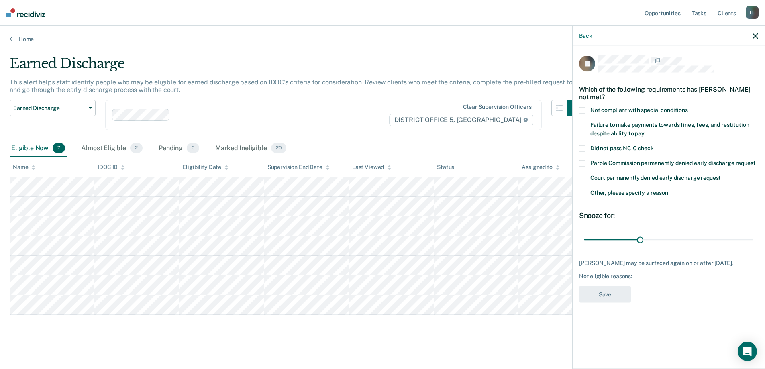
click at [583, 109] on span at bounding box center [582, 110] width 6 height 6
click at [583, 108] on span at bounding box center [582, 110] width 6 height 6
click at [583, 192] on span at bounding box center [582, 193] width 6 height 6
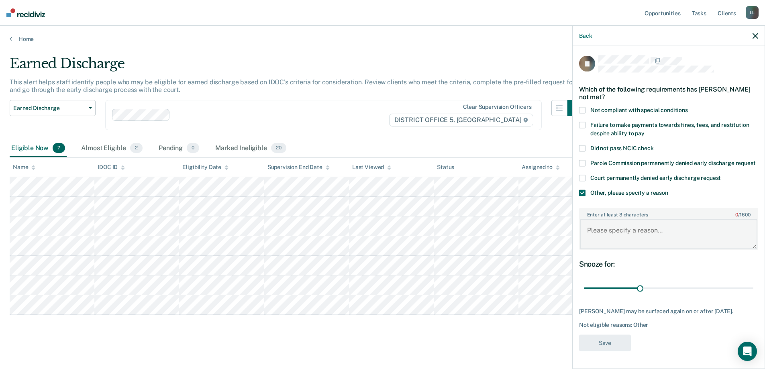
click at [624, 236] on textarea "Enter at least 3 characters 0 / 1600" at bounding box center [668, 234] width 177 height 30
type textarea "Recent relapse"
drag, startPoint x: 638, startPoint y: 297, endPoint x: 758, endPoint y: 303, distance: 120.2
type input "90"
click at [753, 295] on input "range" at bounding box center [668, 288] width 169 height 14
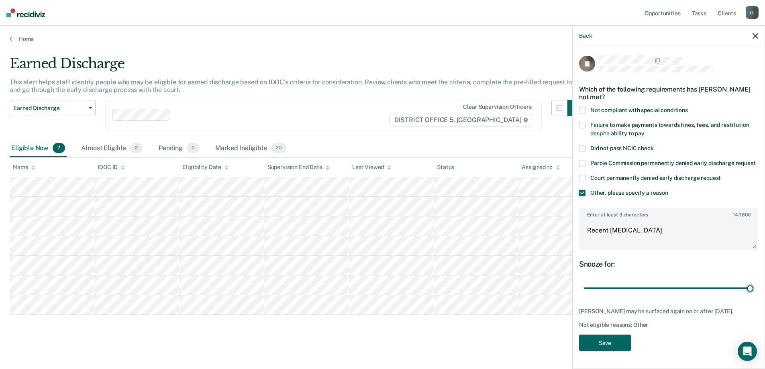
click at [597, 351] on button "Save" at bounding box center [605, 342] width 52 height 16
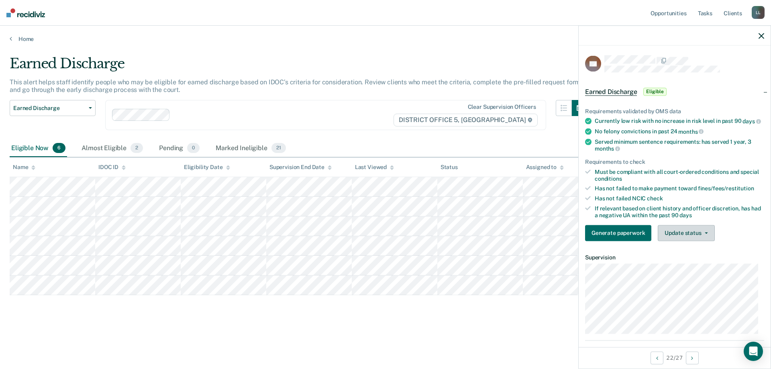
click at [687, 238] on button "Update status" at bounding box center [686, 233] width 57 height 16
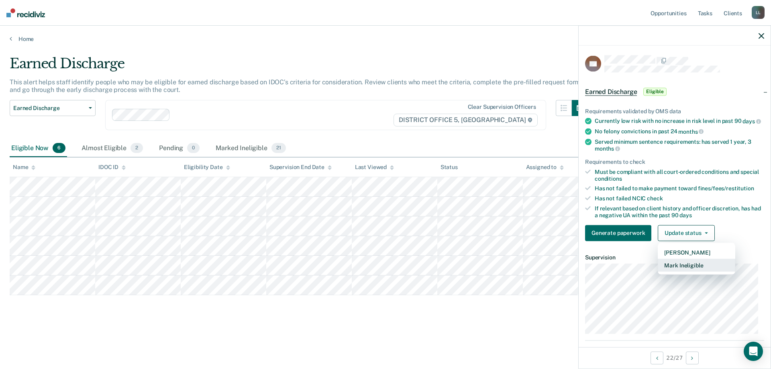
click at [689, 271] on button "Mark Ineligible" at bounding box center [696, 265] width 77 height 13
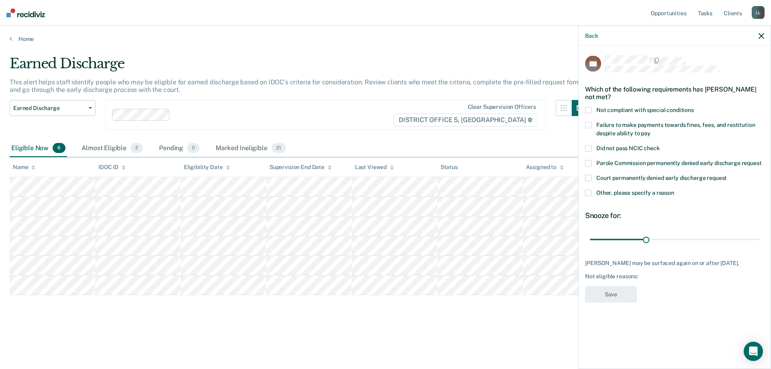
click at [588, 110] on span at bounding box center [588, 110] width 6 height 6
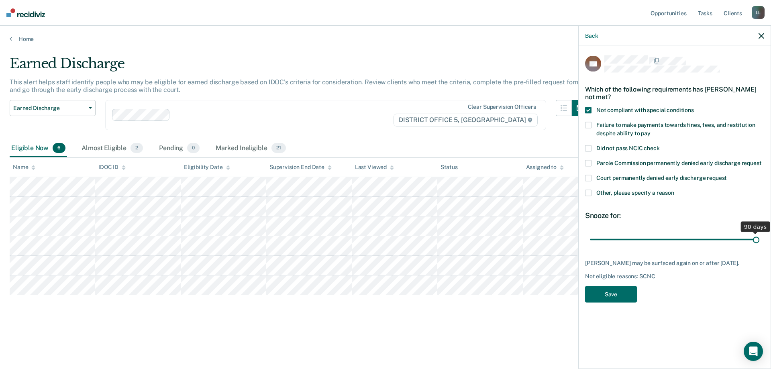
drag, startPoint x: 646, startPoint y: 239, endPoint x: 762, endPoint y: 244, distance: 116.1
type input "90"
click at [759, 244] on input "range" at bounding box center [674, 239] width 169 height 14
click at [605, 293] on button "Save" at bounding box center [611, 294] width 52 height 16
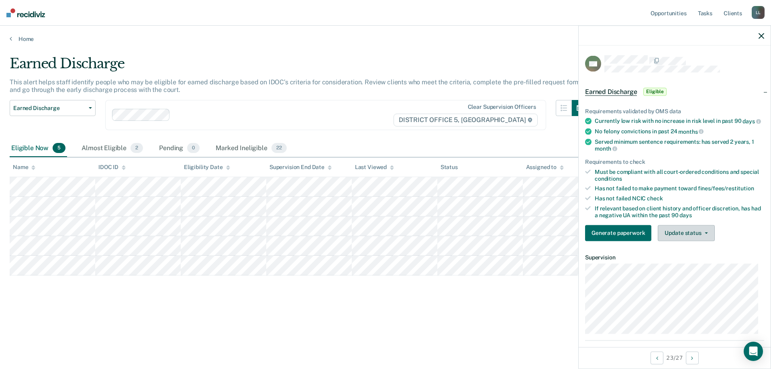
click at [693, 236] on button "Update status" at bounding box center [686, 233] width 57 height 16
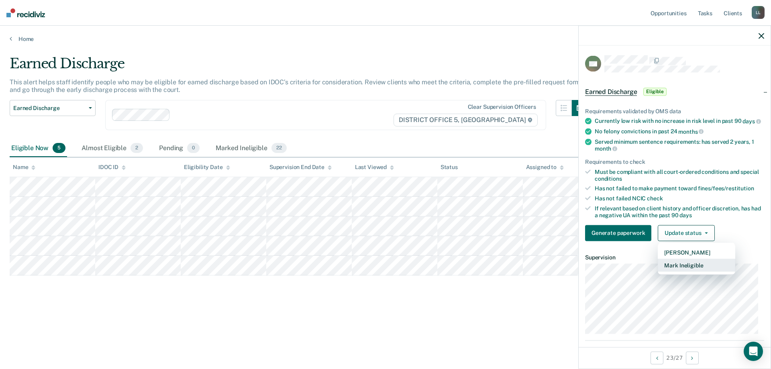
click at [695, 268] on button "Mark Ineligible" at bounding box center [696, 265] width 77 height 13
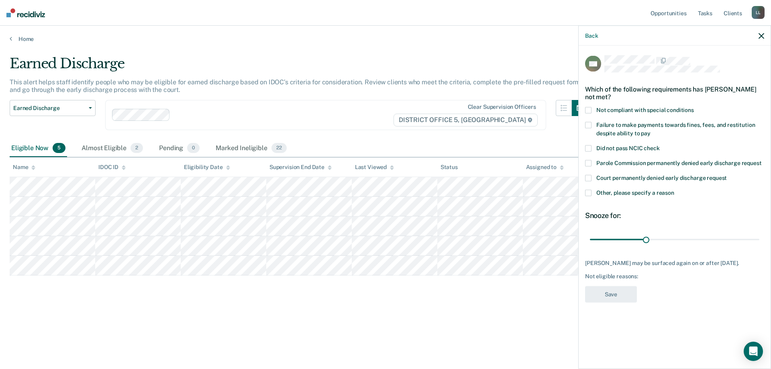
click at [587, 195] on span at bounding box center [588, 193] width 6 height 6
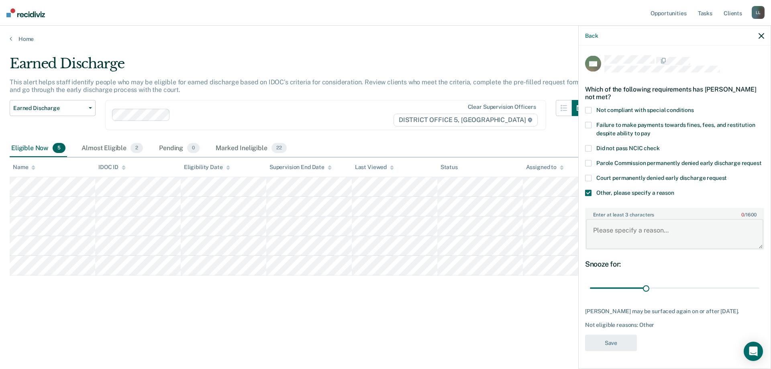
click at [645, 239] on textarea "Enter at least 3 characters 0 / 1600" at bounding box center [674, 234] width 177 height 30
paste textarea "SO not eligible"
type textarea "SO not eligible"
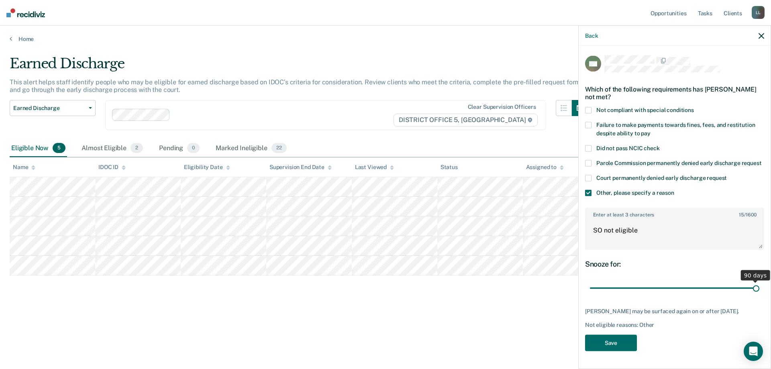
drag, startPoint x: 644, startPoint y: 295, endPoint x: 760, endPoint y: 304, distance: 116.3
type input "90"
click at [759, 295] on input "range" at bounding box center [674, 288] width 169 height 14
click at [603, 351] on button "Save" at bounding box center [611, 342] width 52 height 16
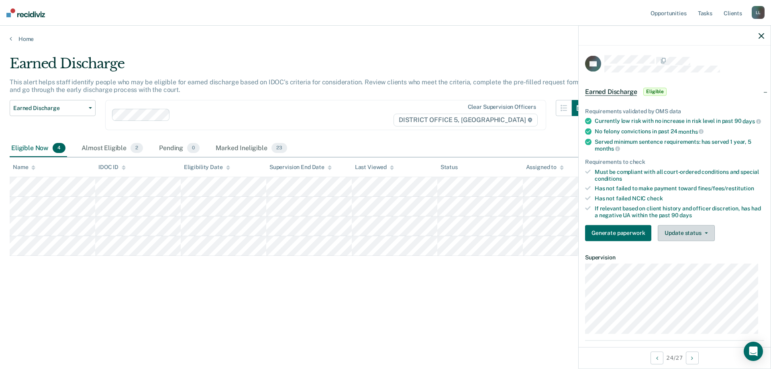
click at [694, 241] on button "Update status" at bounding box center [686, 233] width 57 height 16
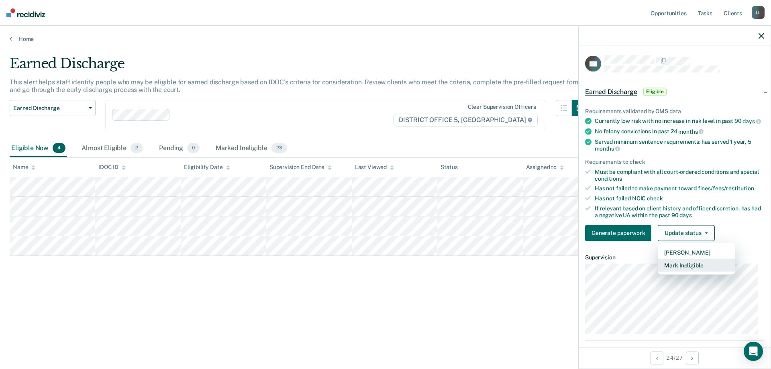
click at [688, 271] on button "Mark Ineligible" at bounding box center [696, 265] width 77 height 13
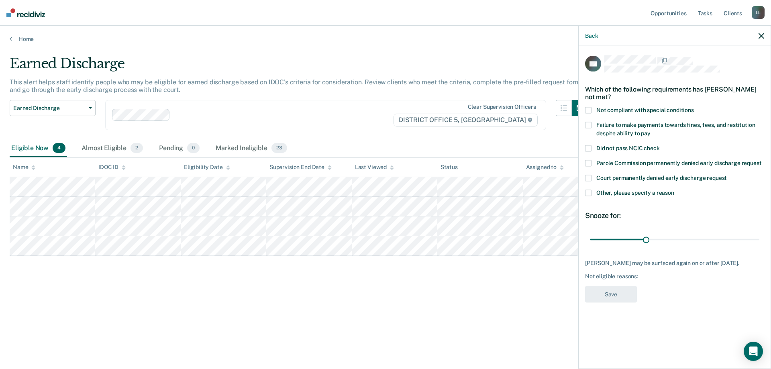
click at [589, 147] on span at bounding box center [588, 148] width 6 height 6
drag, startPoint x: 646, startPoint y: 238, endPoint x: 760, endPoint y: 238, distance: 114.0
type input "90"
click at [759, 237] on input "range" at bounding box center [674, 239] width 169 height 14
click at [607, 298] on button "Save" at bounding box center [611, 294] width 52 height 16
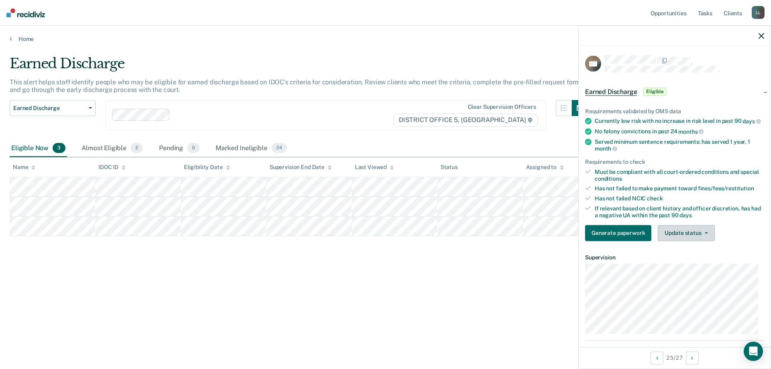
click at [684, 241] on button "Update status" at bounding box center [686, 233] width 57 height 16
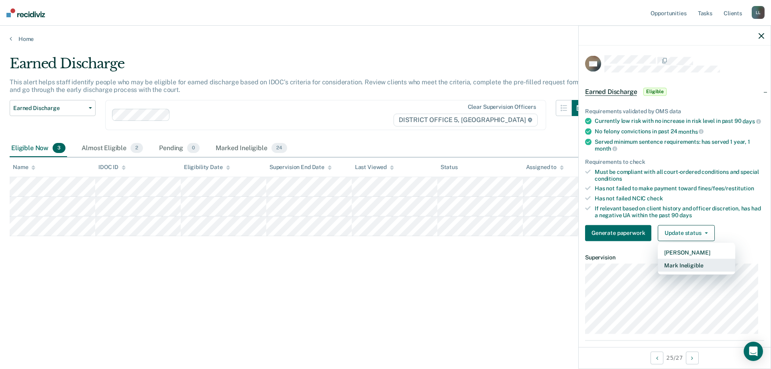
click at [693, 270] on button "Mark Ineligible" at bounding box center [696, 265] width 77 height 13
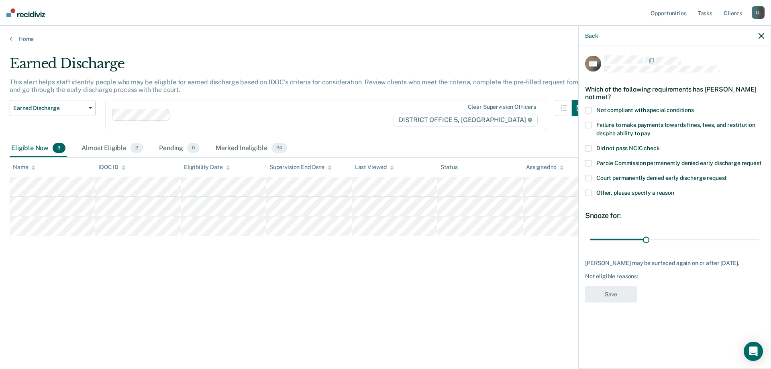
click at [587, 193] on span at bounding box center [588, 193] width 6 height 6
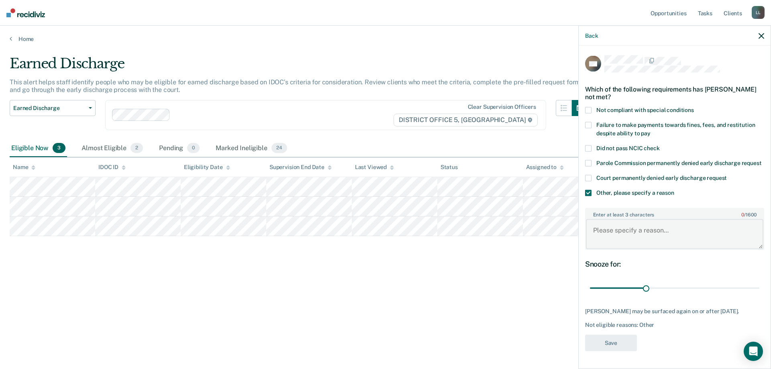
click at [605, 228] on textarea "Enter at least 3 characters 0 / 1600" at bounding box center [674, 234] width 177 height 30
paste textarea "SO not eligible"
type textarea "SO not eligible"
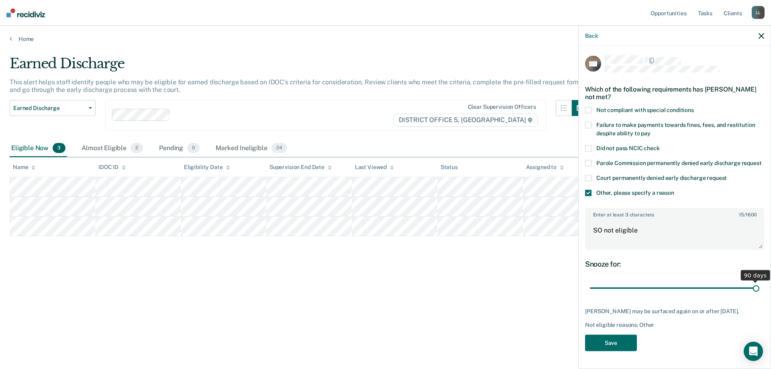
drag, startPoint x: 646, startPoint y: 288, endPoint x: 773, endPoint y: 285, distance: 127.3
type input "90"
click at [759, 285] on input "range" at bounding box center [674, 288] width 169 height 14
click at [616, 340] on button "Save" at bounding box center [611, 342] width 52 height 16
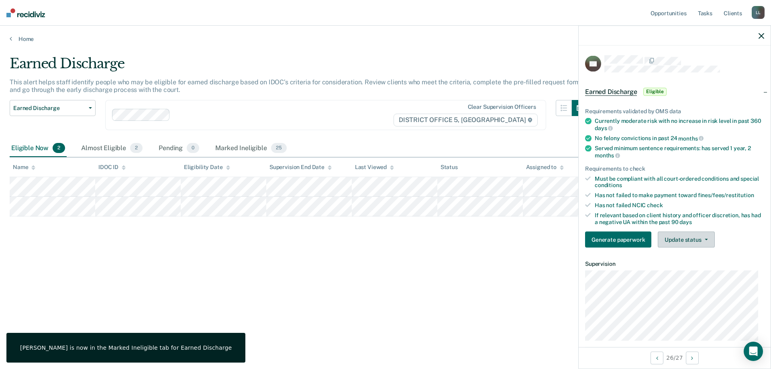
click at [701, 240] on button "Update status" at bounding box center [686, 240] width 57 height 16
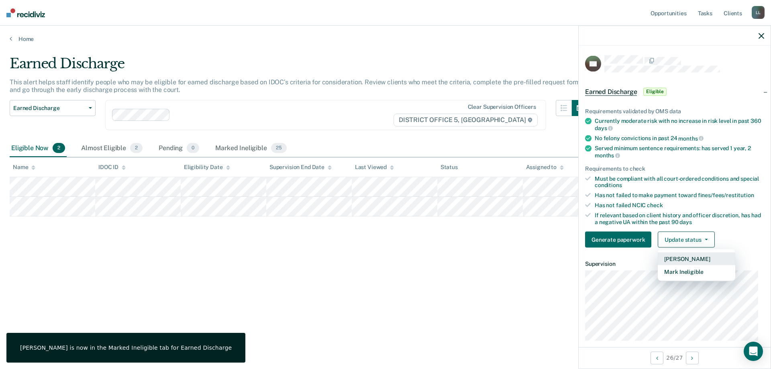
click at [697, 261] on button "Mark Pending" at bounding box center [696, 259] width 77 height 13
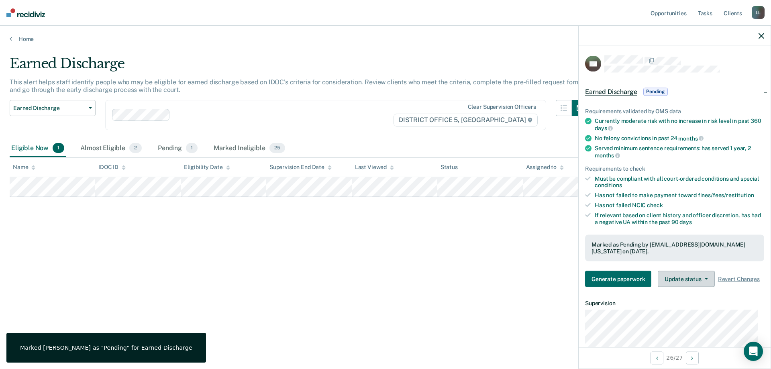
click at [701, 277] on button "Update status" at bounding box center [686, 279] width 57 height 16
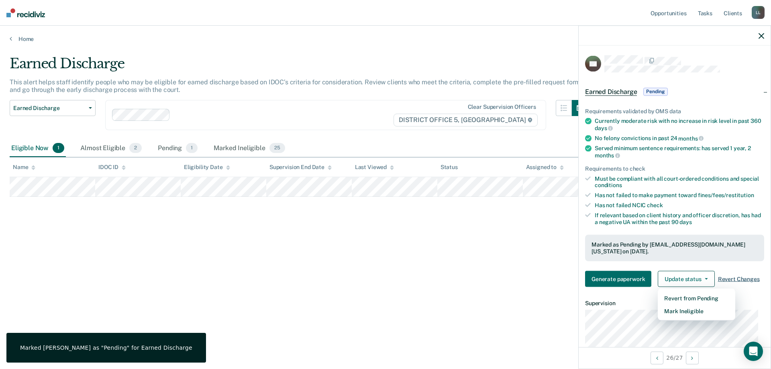
click at [731, 277] on span "Revert Changes" at bounding box center [739, 278] width 42 height 7
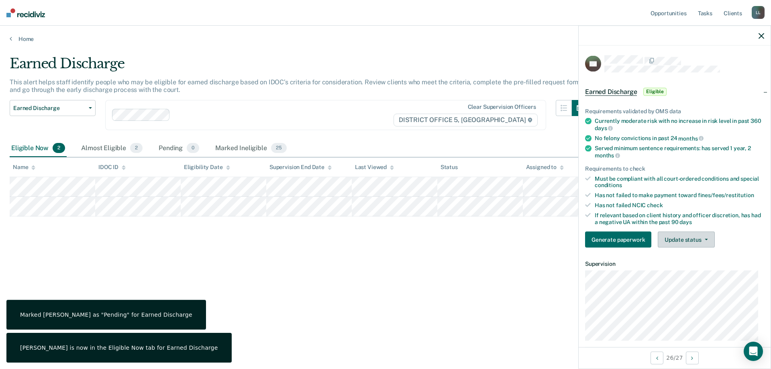
click at [690, 238] on button "Update status" at bounding box center [686, 240] width 57 height 16
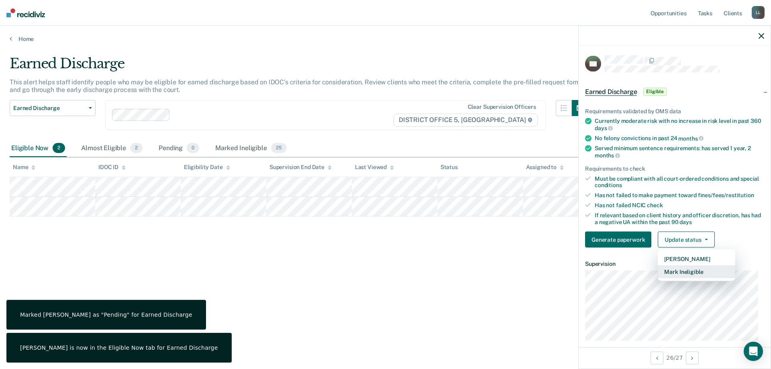
click at [689, 270] on button "Mark Ineligible" at bounding box center [696, 271] width 77 height 13
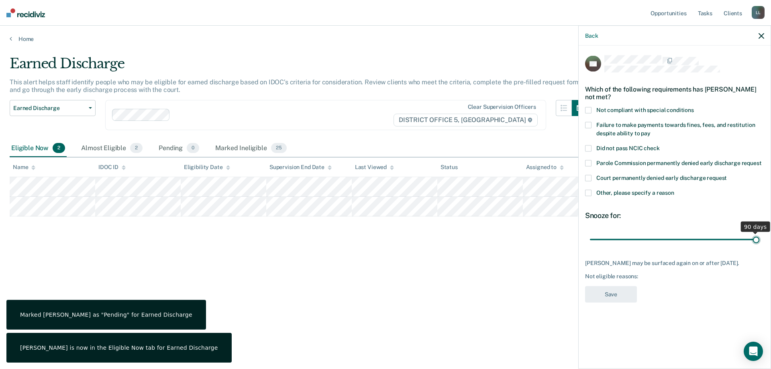
drag, startPoint x: 646, startPoint y: 240, endPoint x: 764, endPoint y: 242, distance: 117.6
type input "90"
click at [759, 242] on input "range" at bounding box center [674, 239] width 169 height 14
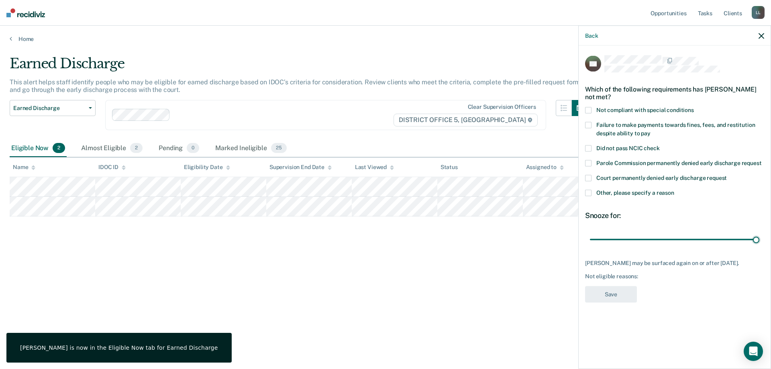
click at [589, 193] on span at bounding box center [588, 193] width 6 height 6
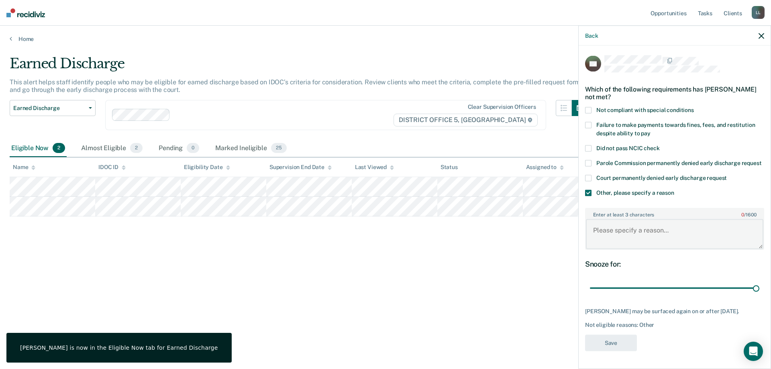
click at [617, 238] on textarea "Enter at least 3 characters 0 / 1600" at bounding box center [674, 234] width 177 height 30
paste textarea "SO not eligible"
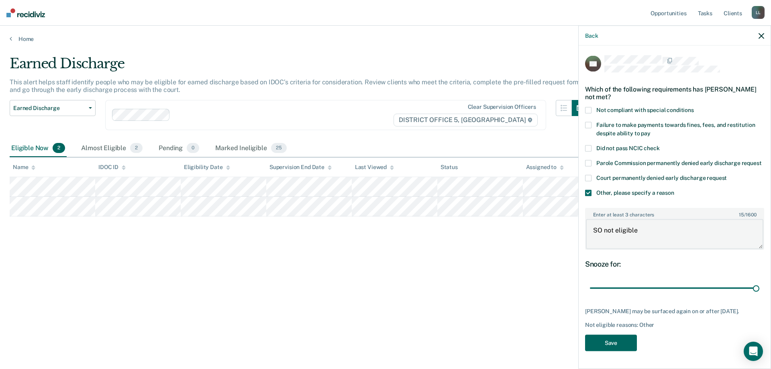
scroll to position [13, 0]
type textarea "SO not eligible"
click at [613, 340] on button "Save" at bounding box center [611, 342] width 52 height 16
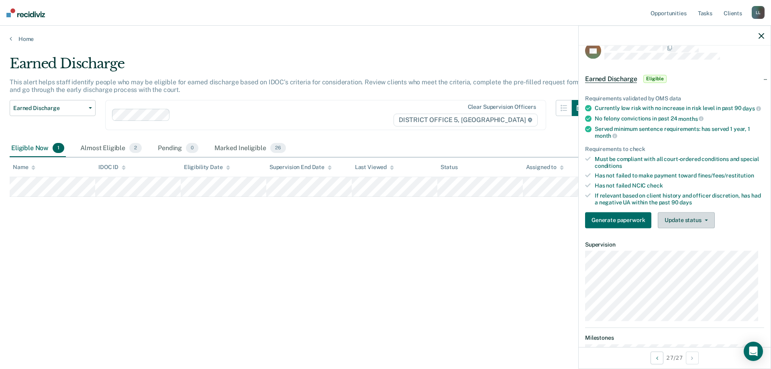
click at [703, 224] on button "Update status" at bounding box center [686, 220] width 57 height 16
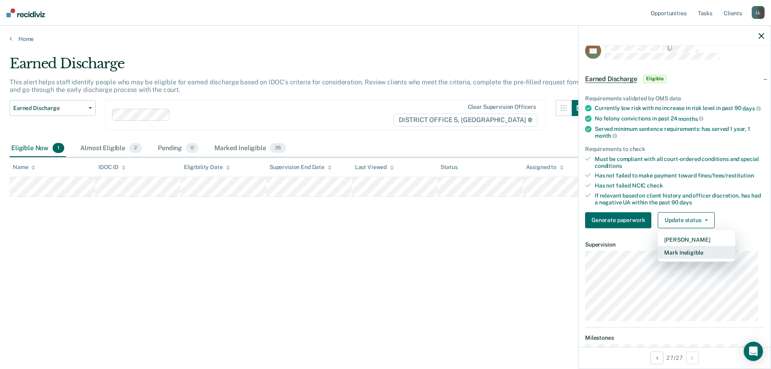
click at [689, 257] on button "Mark Ineligible" at bounding box center [696, 252] width 77 height 13
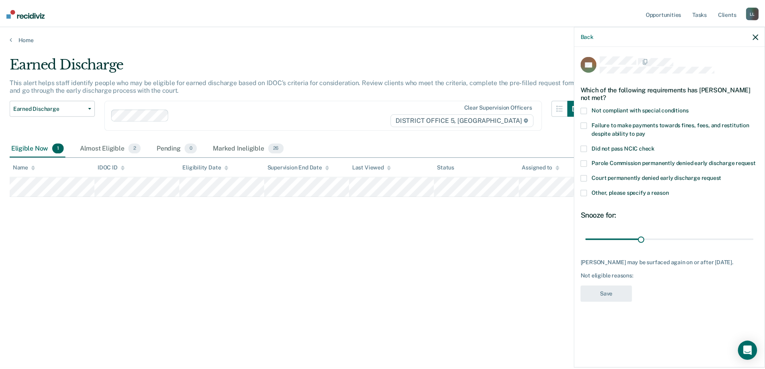
scroll to position [0, 0]
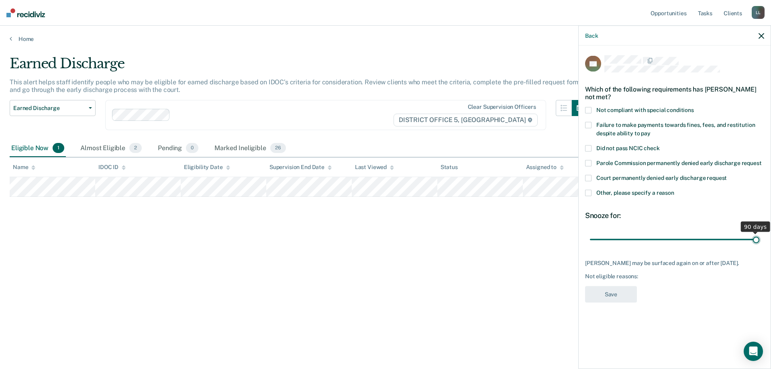
drag, startPoint x: 645, startPoint y: 238, endPoint x: 761, endPoint y: 239, distance: 116.0
type input "90"
click at [759, 239] on input "range" at bounding box center [674, 239] width 169 height 14
click at [589, 191] on span at bounding box center [588, 193] width 6 height 6
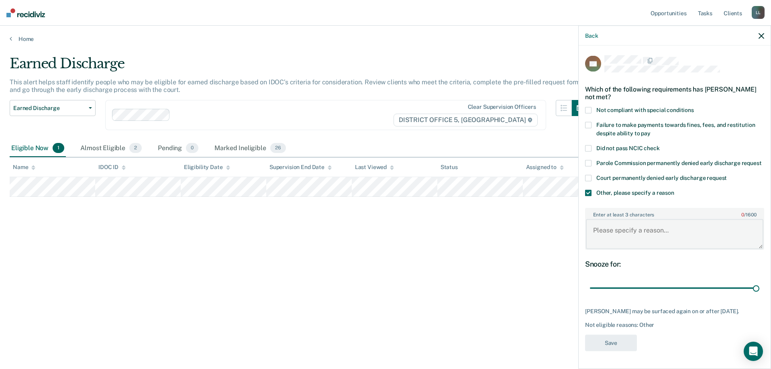
click at [616, 227] on textarea "Enter at least 3 characters 0 / 1600" at bounding box center [674, 234] width 177 height 30
paste textarea "SO not eligible"
type textarea "SO not eligible"
click at [613, 340] on button "Save" at bounding box center [611, 342] width 52 height 16
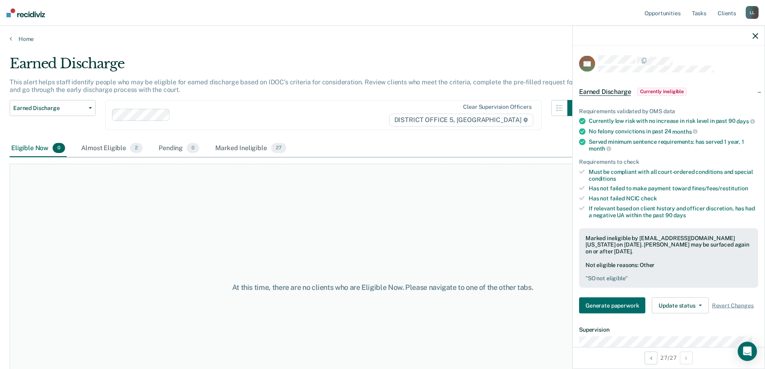
click at [756, 36] on icon "button" at bounding box center [755, 36] width 6 height 6
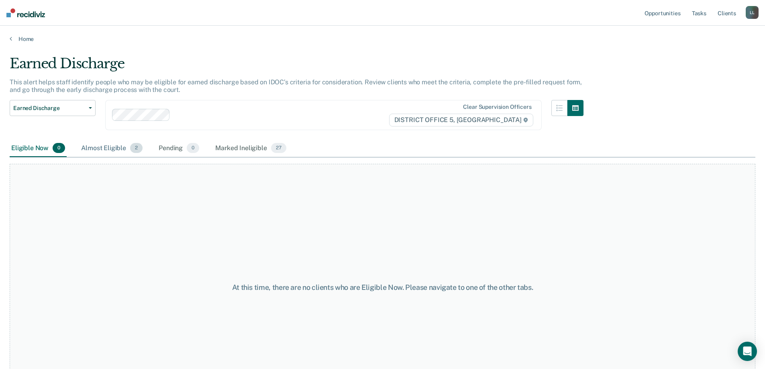
click at [105, 145] on div "Almost Eligible 2" at bounding box center [111, 149] width 65 height 18
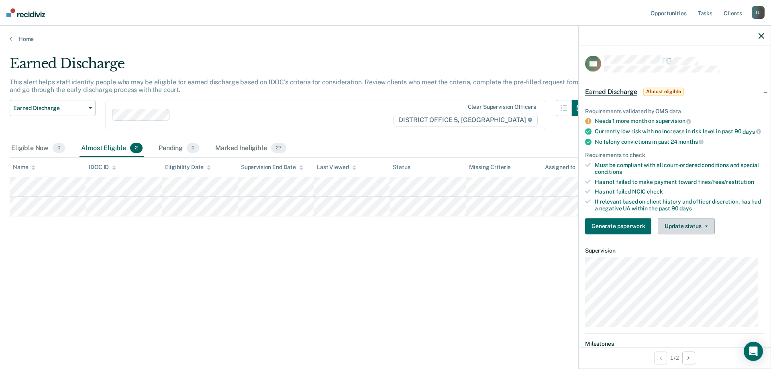
click at [692, 232] on button "Update status" at bounding box center [686, 226] width 57 height 16
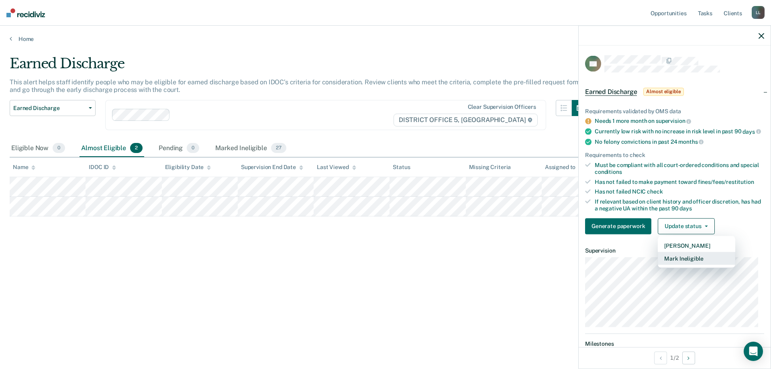
click at [691, 263] on button "Mark Ineligible" at bounding box center [696, 258] width 77 height 13
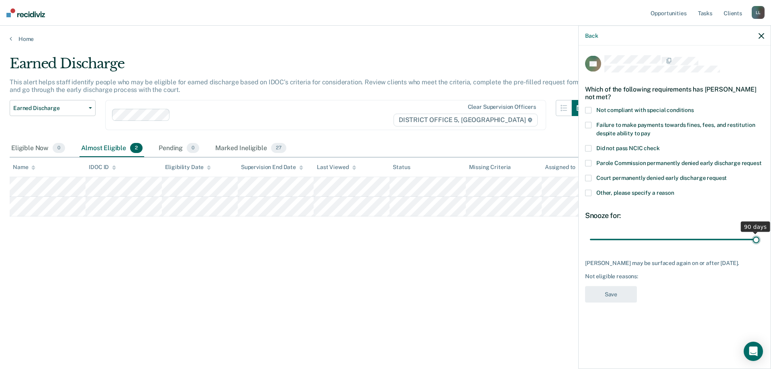
drag, startPoint x: 645, startPoint y: 238, endPoint x: 765, endPoint y: 239, distance: 120.4
type input "90"
click at [759, 239] on input "range" at bounding box center [674, 239] width 169 height 14
click at [588, 192] on span at bounding box center [588, 193] width 6 height 6
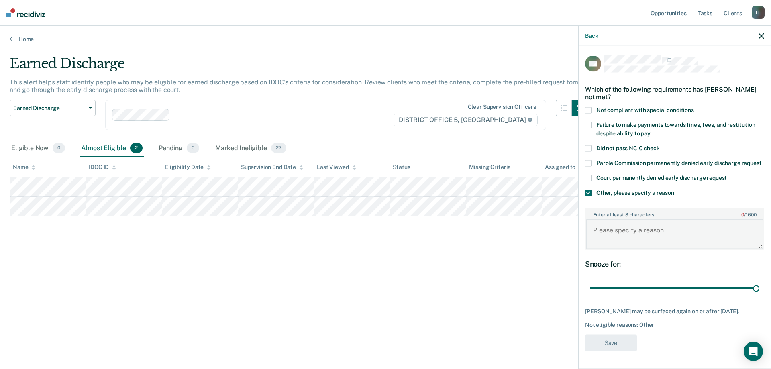
click at [610, 238] on textarea "Enter at least 3 characters 0 / 1600" at bounding box center [674, 234] width 177 height 30
paste textarea "SO not eligible"
type textarea "SO not eligible"
click at [606, 351] on button "Save" at bounding box center [611, 342] width 52 height 16
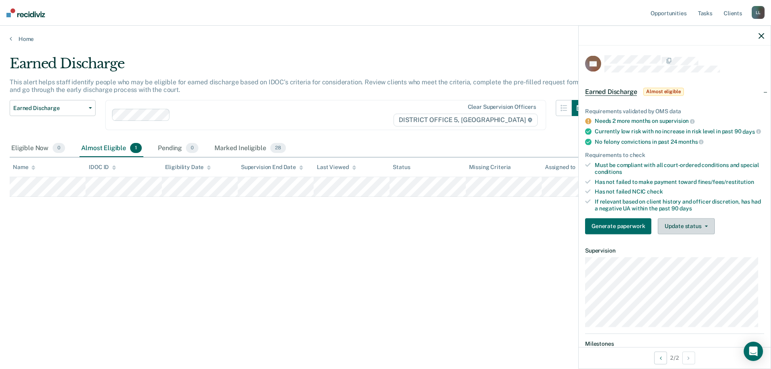
click at [693, 228] on button "Update status" at bounding box center [686, 226] width 57 height 16
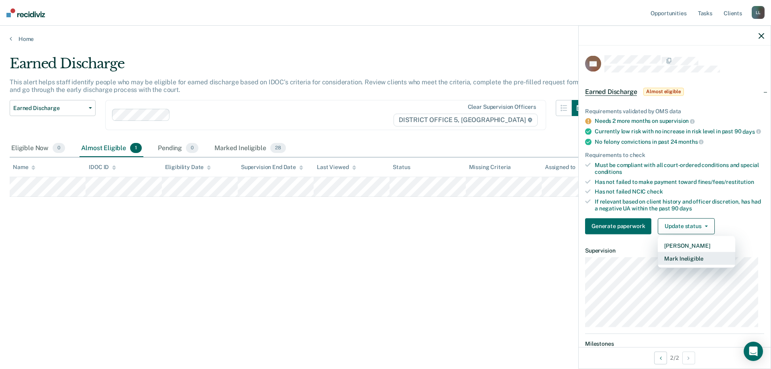
click at [695, 264] on button "Mark Ineligible" at bounding box center [696, 258] width 77 height 13
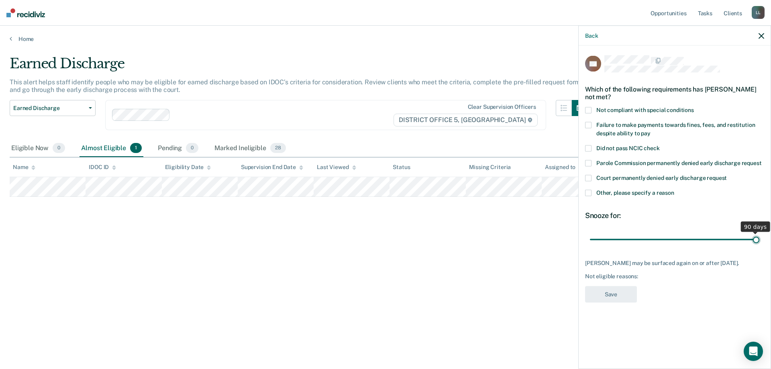
drag, startPoint x: 645, startPoint y: 238, endPoint x: 766, endPoint y: 241, distance: 120.9
type input "90"
click at [759, 241] on input "range" at bounding box center [674, 239] width 169 height 14
click at [590, 108] on span at bounding box center [588, 110] width 6 height 6
click at [611, 294] on button "Save" at bounding box center [611, 294] width 52 height 16
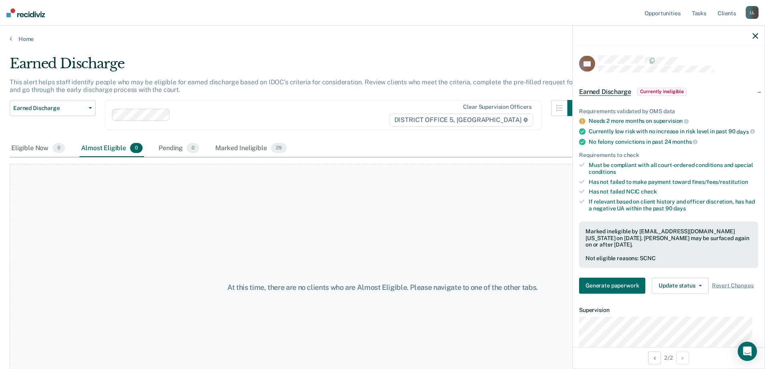
click at [755, 35] on icon "button" at bounding box center [755, 36] width 6 height 6
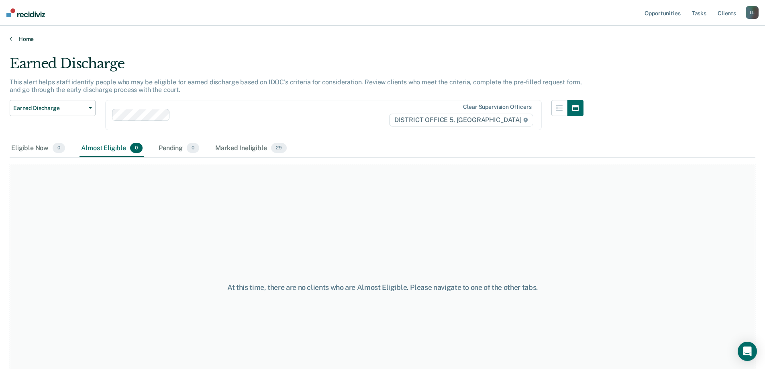
click at [19, 38] on link "Home" at bounding box center [383, 38] width 746 height 7
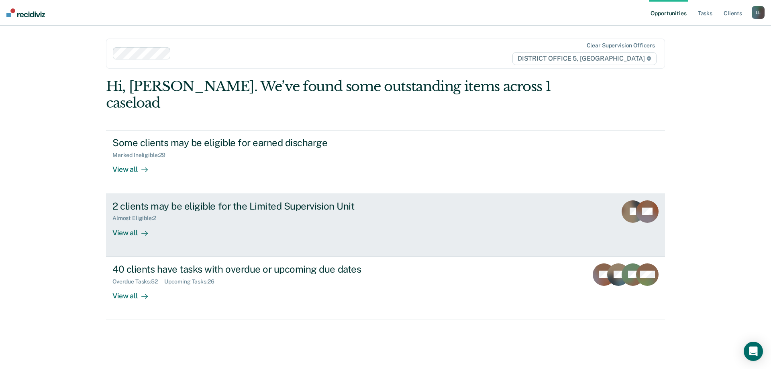
click at [128, 222] on div "View all" at bounding box center [134, 230] width 45 height 16
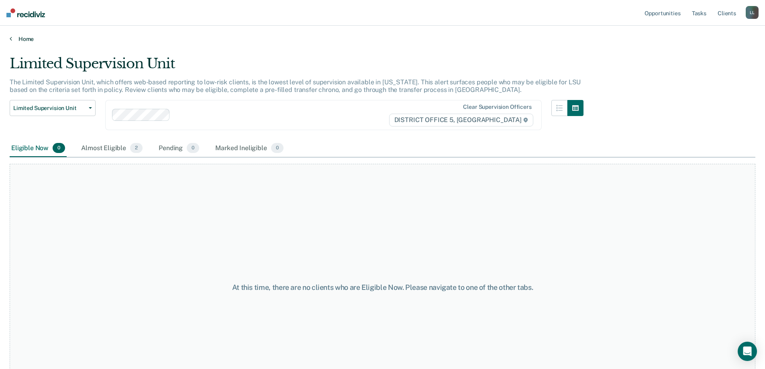
click at [12, 37] on link "Home" at bounding box center [383, 38] width 746 height 7
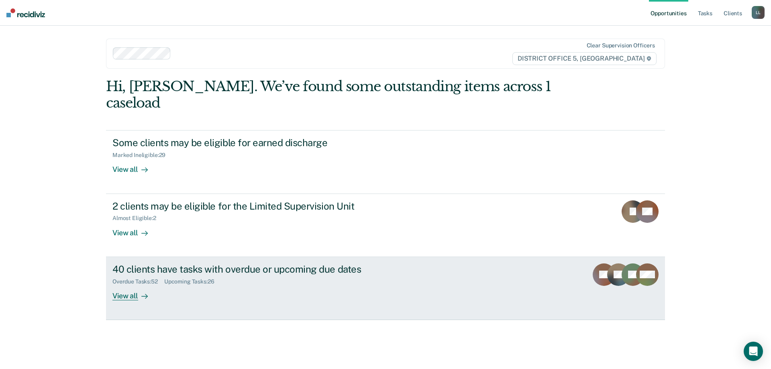
click at [609, 269] on icon at bounding box center [618, 283] width 33 height 29
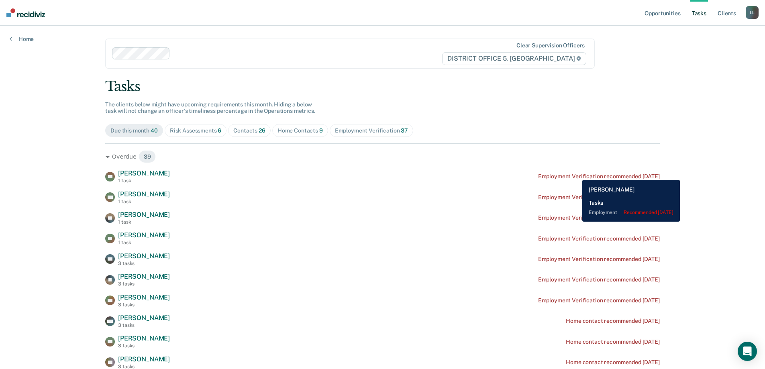
click at [576, 174] on div "Employment Verification recommended [DATE]" at bounding box center [599, 176] width 122 height 7
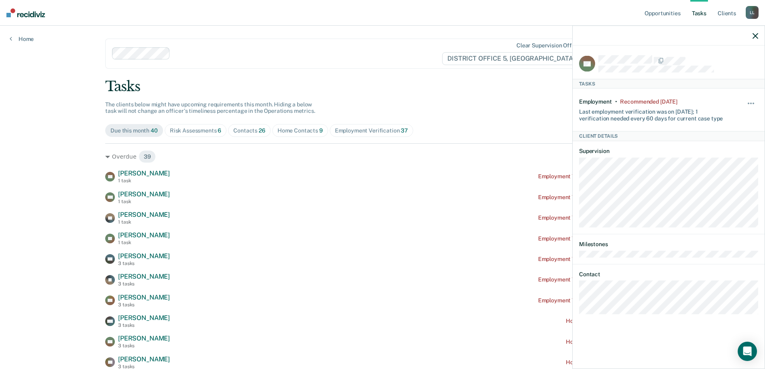
click at [755, 36] on icon "button" at bounding box center [755, 36] width 6 height 6
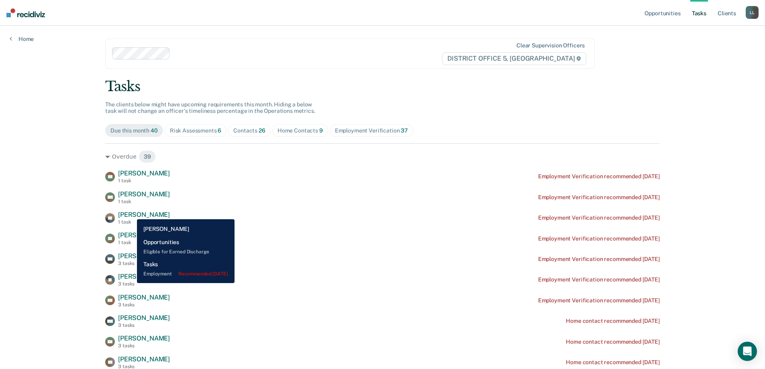
click at [131, 213] on span "[PERSON_NAME]" at bounding box center [144, 215] width 52 height 8
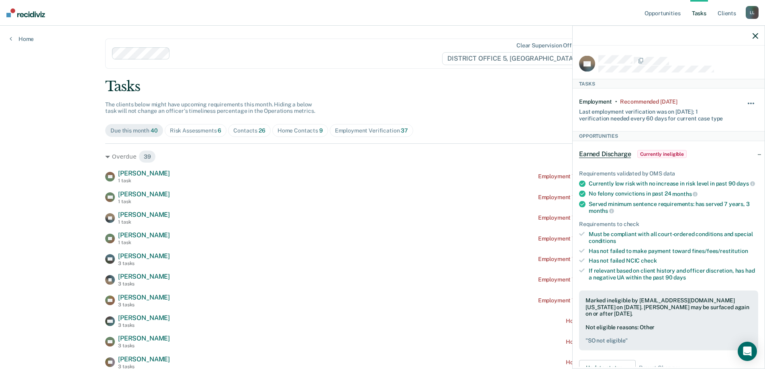
click at [752, 103] on span "button" at bounding box center [753, 104] width 2 height 2
click at [746, 103] on button "button" at bounding box center [751, 107] width 14 height 13
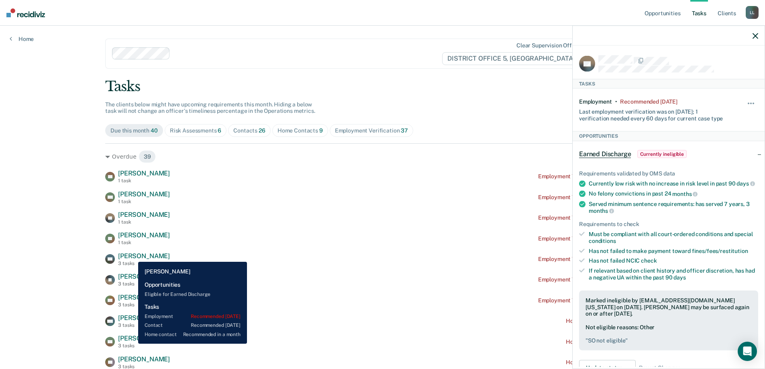
click at [132, 256] on span "[PERSON_NAME]" at bounding box center [144, 256] width 52 height 8
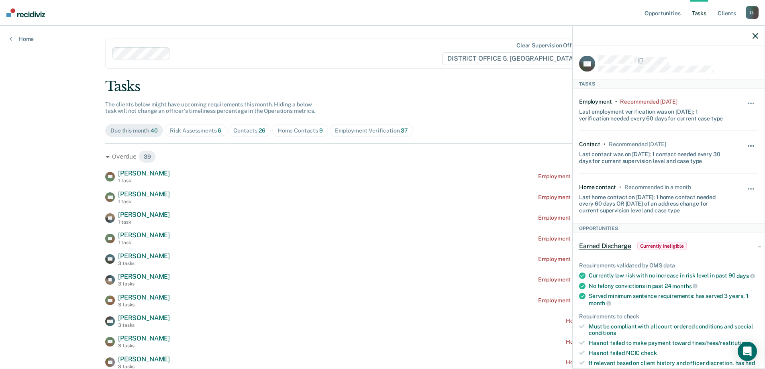
click at [750, 145] on span "button" at bounding box center [751, 146] width 2 height 2
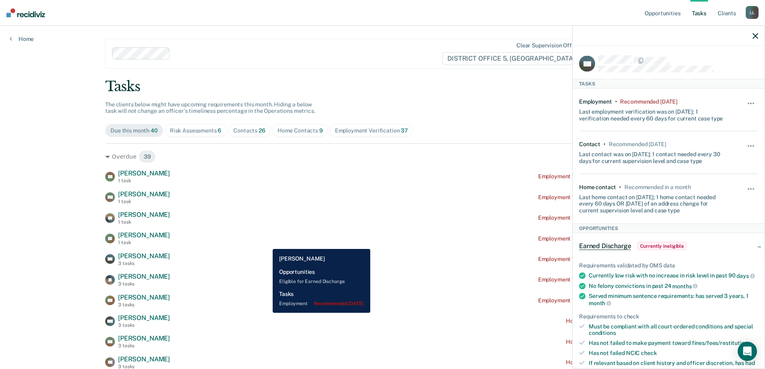
scroll to position [40, 0]
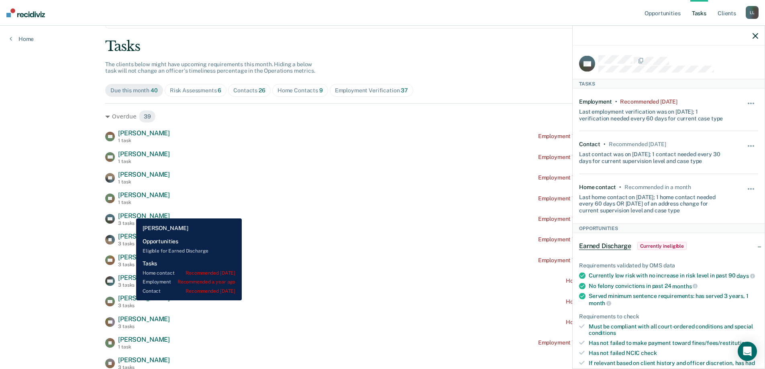
click at [130, 300] on span "[PERSON_NAME]" at bounding box center [144, 298] width 52 height 8
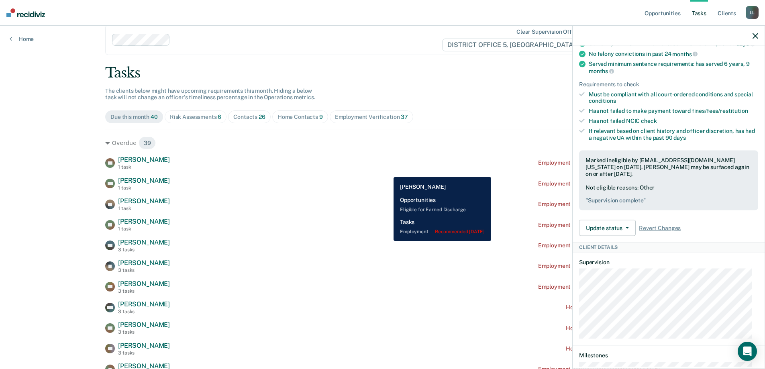
scroll to position [0, 0]
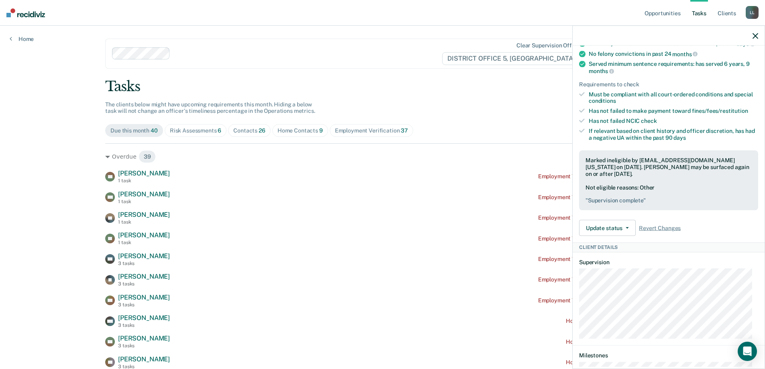
click at [756, 35] on icon "button" at bounding box center [755, 36] width 6 height 6
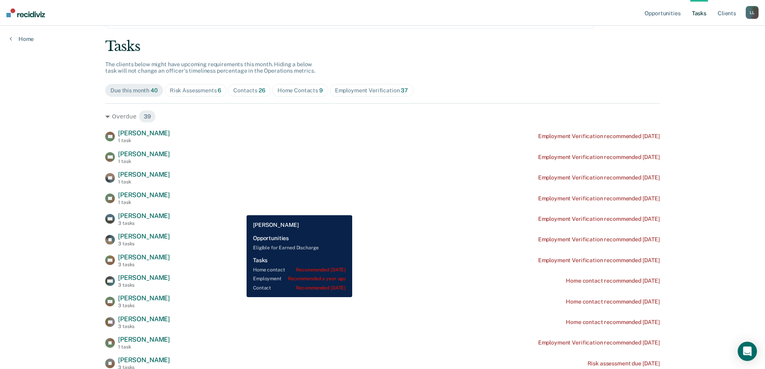
scroll to position [80, 0]
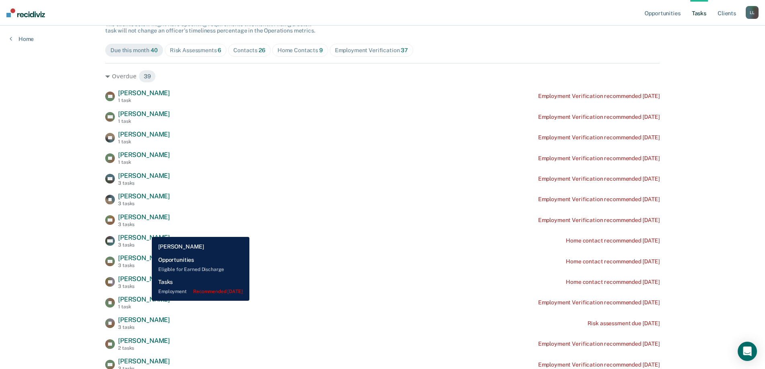
click at [146, 301] on span "[PERSON_NAME]" at bounding box center [144, 299] width 52 height 8
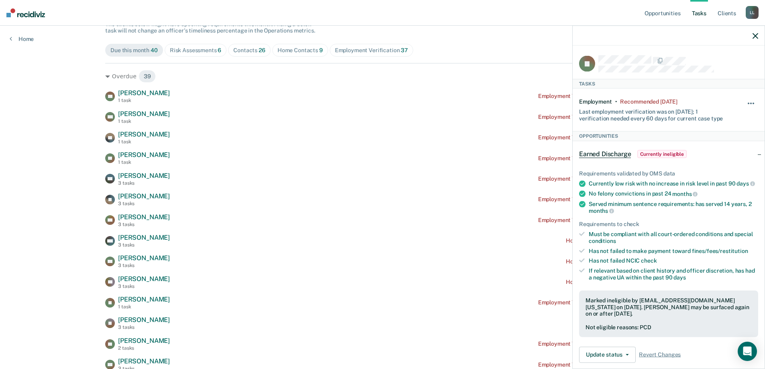
click at [750, 103] on span "button" at bounding box center [751, 104] width 2 height 2
click at [759, 35] on div at bounding box center [668, 36] width 192 height 20
click at [756, 35] on icon "button" at bounding box center [755, 36] width 6 height 6
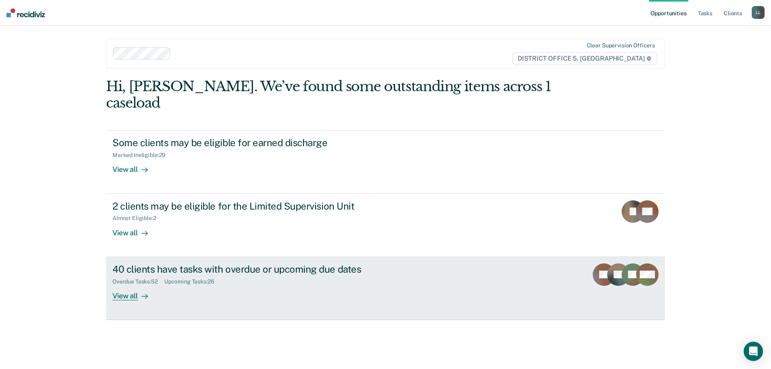
click at [134, 285] on div "View all" at bounding box center [134, 293] width 45 height 16
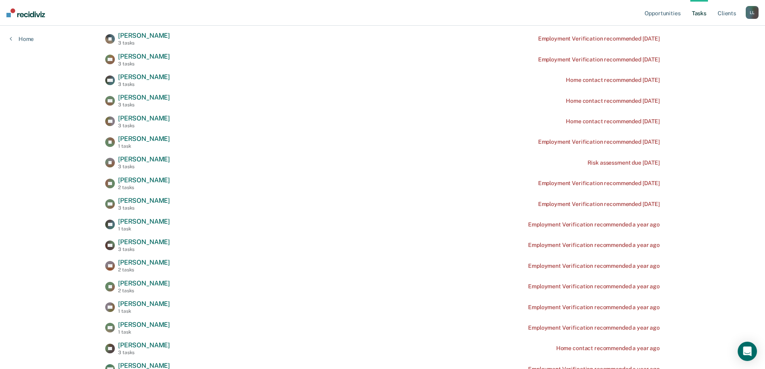
scroll to position [281, 0]
